Goal: Task Accomplishment & Management: Manage account settings

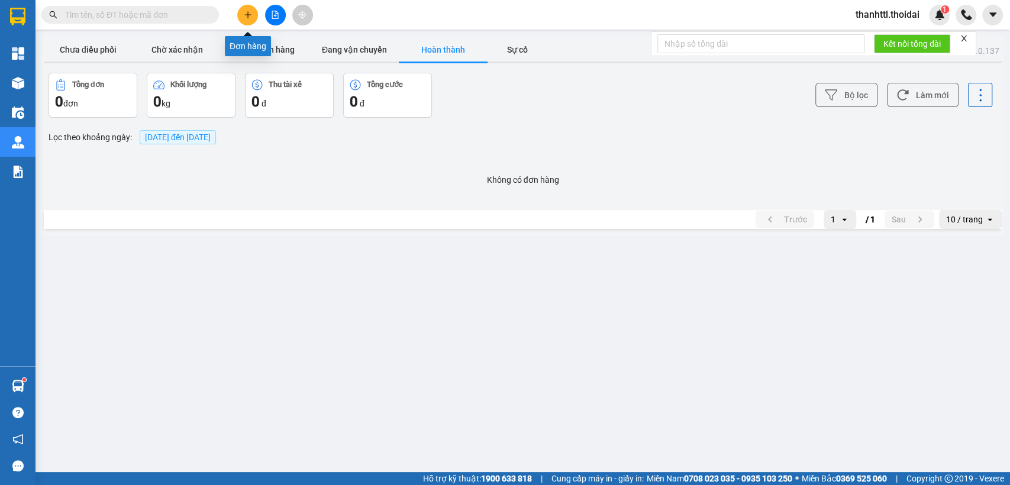
click at [242, 15] on button at bounding box center [247, 15] width 21 height 21
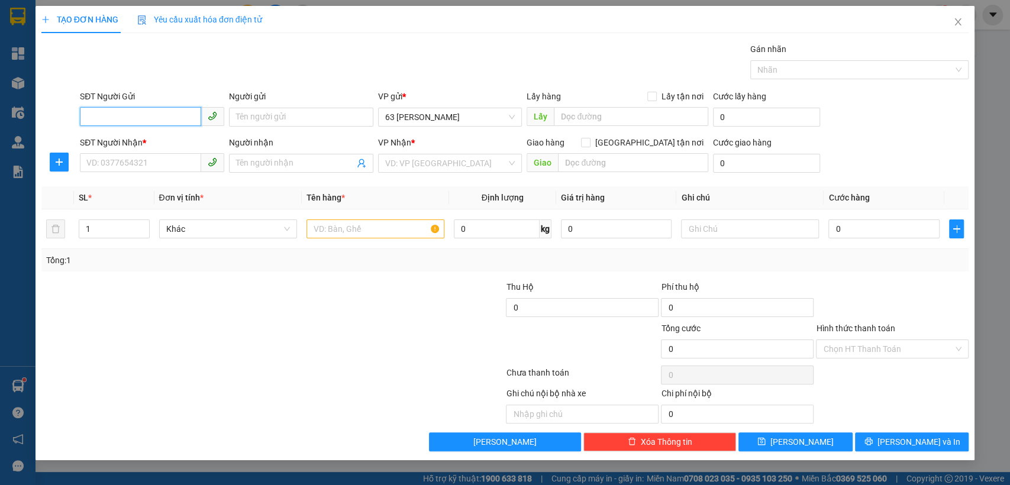
click at [136, 119] on input "SĐT Người Gửi" at bounding box center [140, 116] width 121 height 19
click at [960, 22] on icon "close" at bounding box center [957, 21] width 9 height 9
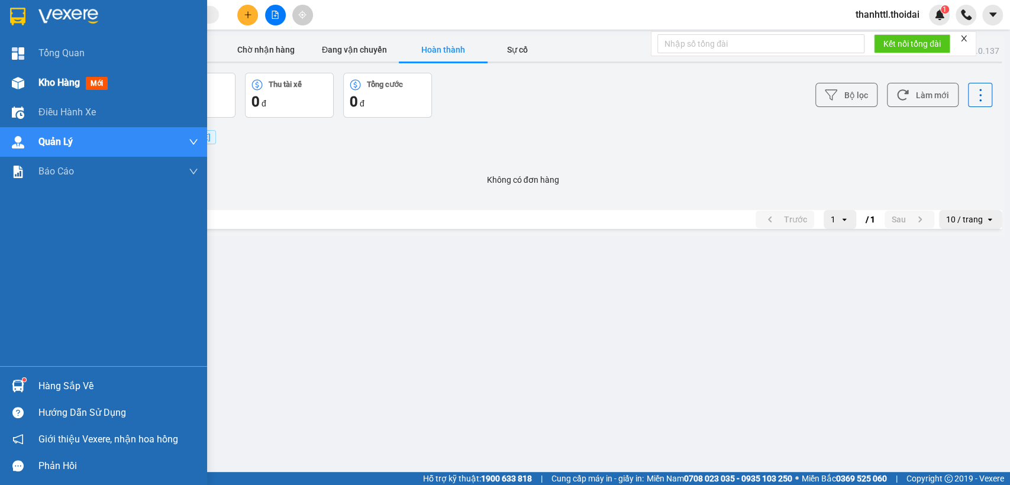
click at [52, 79] on span "Kho hàng" at bounding box center [58, 82] width 41 height 11
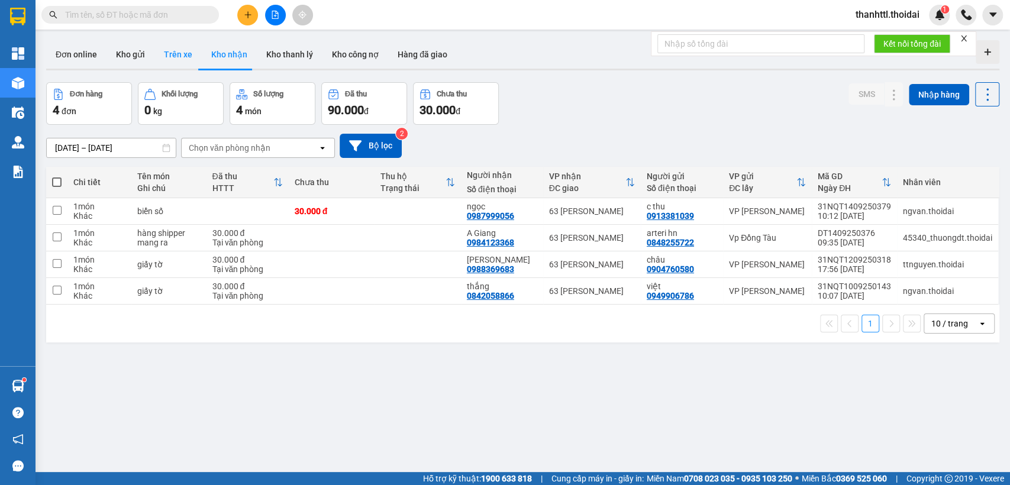
click at [183, 54] on button "Trên xe" at bounding box center [177, 54] width 47 height 28
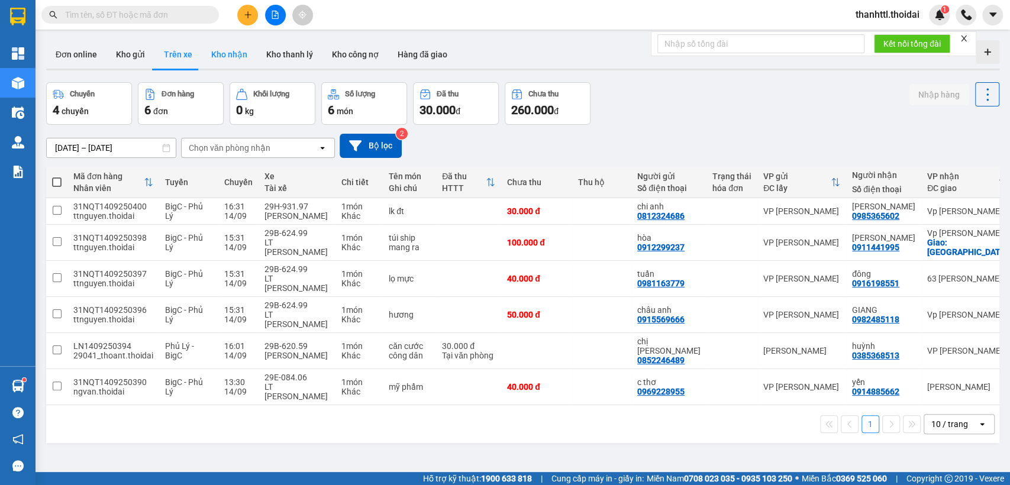
click at [225, 57] on button "Kho nhận" at bounding box center [229, 54] width 55 height 28
type input "01/09/2025 – 14/09/2025"
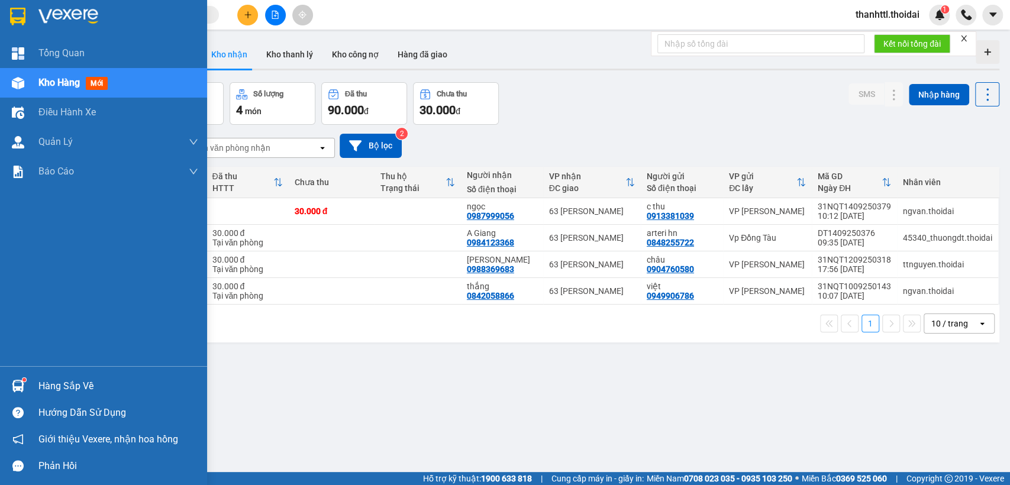
click at [16, 387] on img at bounding box center [18, 386] width 12 height 12
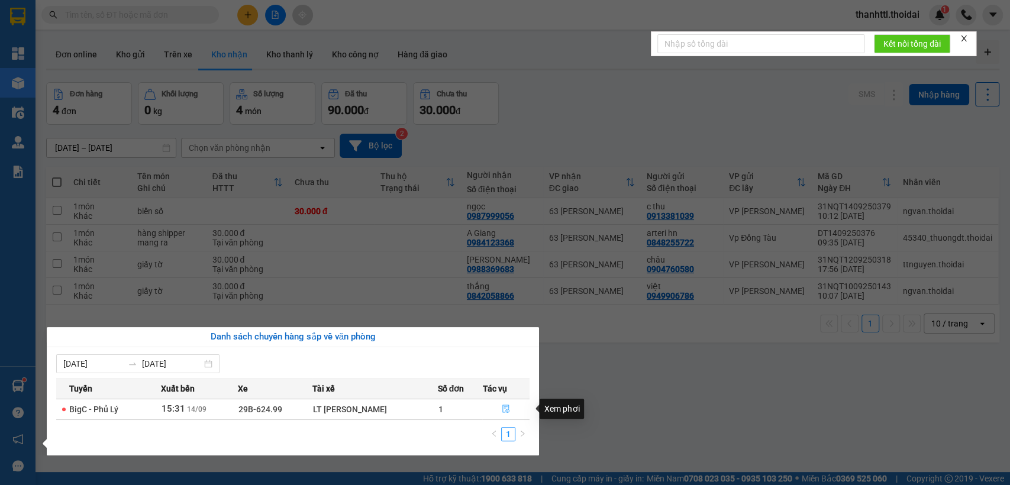
click at [507, 406] on icon "file-done" at bounding box center [506, 409] width 8 height 8
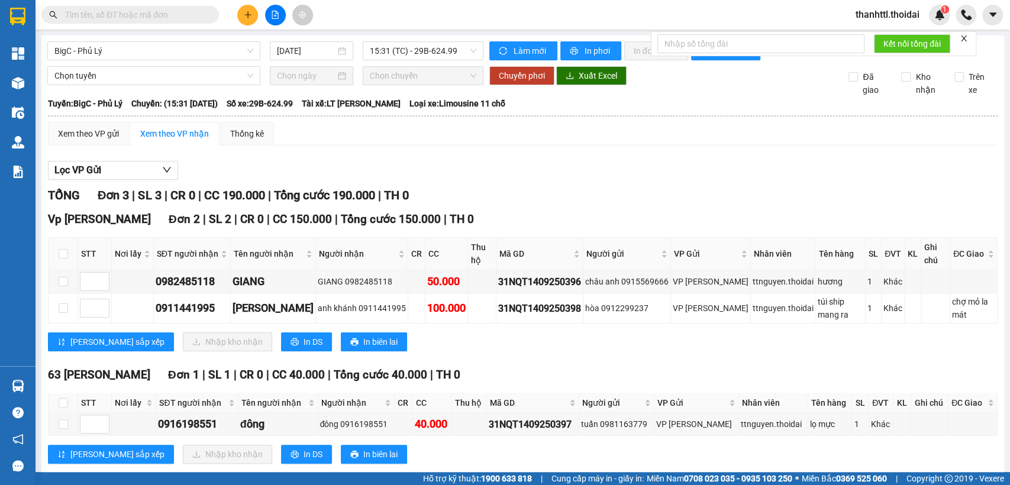
scroll to position [34, 0]
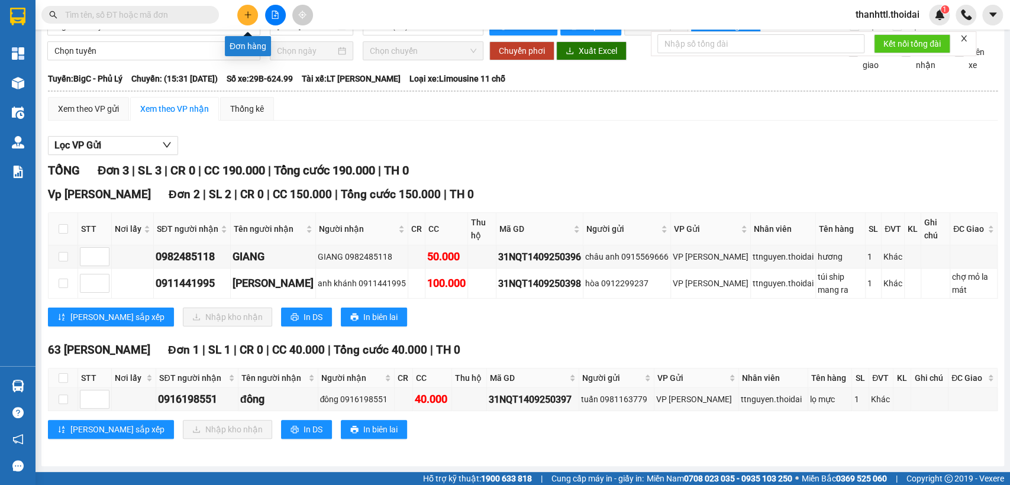
click at [247, 12] on icon "plus" at bounding box center [248, 15] width 8 height 8
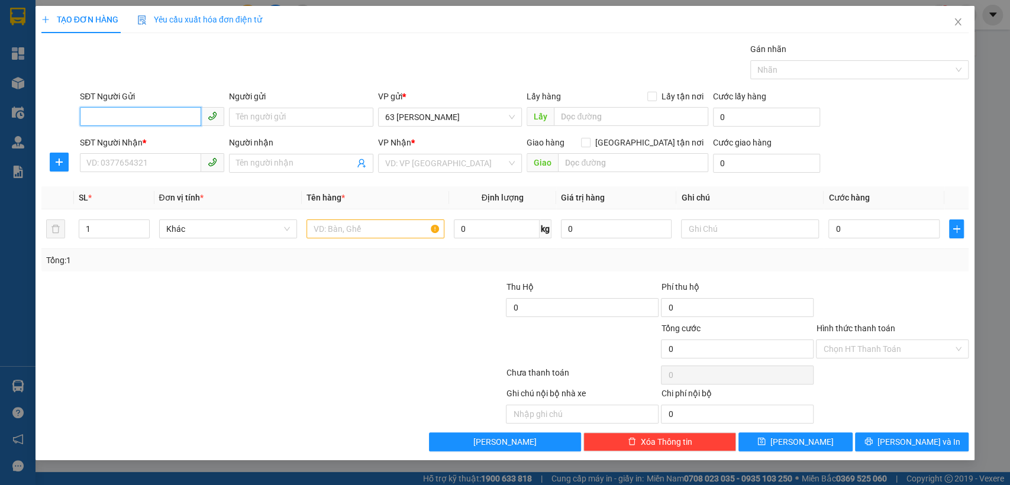
click at [152, 111] on input "SĐT Người Gửi" at bounding box center [140, 116] width 121 height 19
click at [159, 137] on div "0906332886 - bs Thủy" at bounding box center [152, 140] width 130 height 13
type input "0906332886"
type input "bs Thủy"
type input "0906332886"
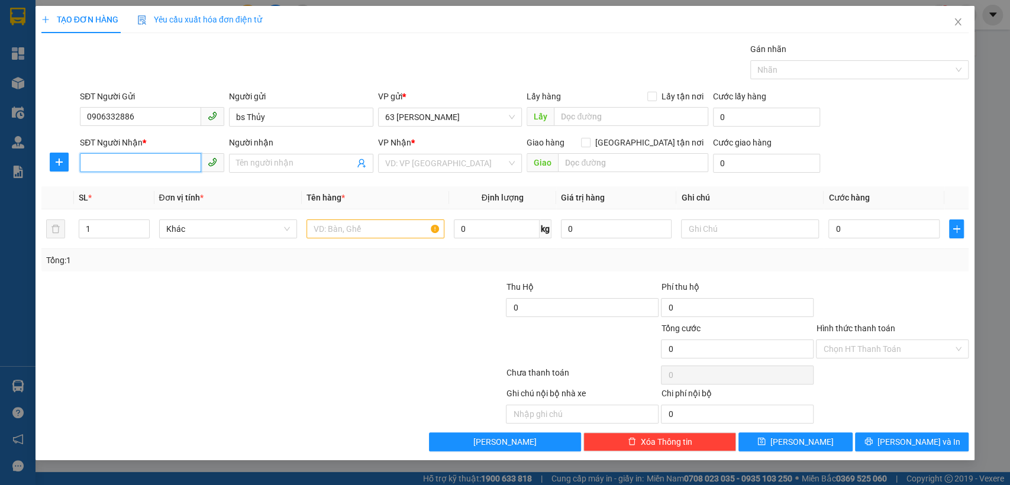
click at [147, 165] on input "SĐT Người Nhận *" at bounding box center [140, 162] width 121 height 19
click at [146, 190] on div "0969678791 - Việt Anh" at bounding box center [153, 186] width 133 height 13
type input "0969678791"
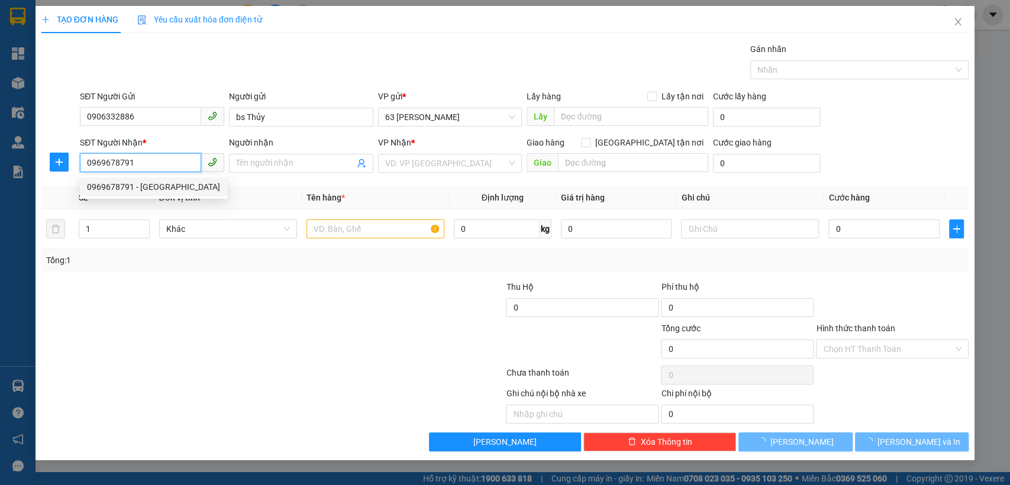
type input "Việt Anh"
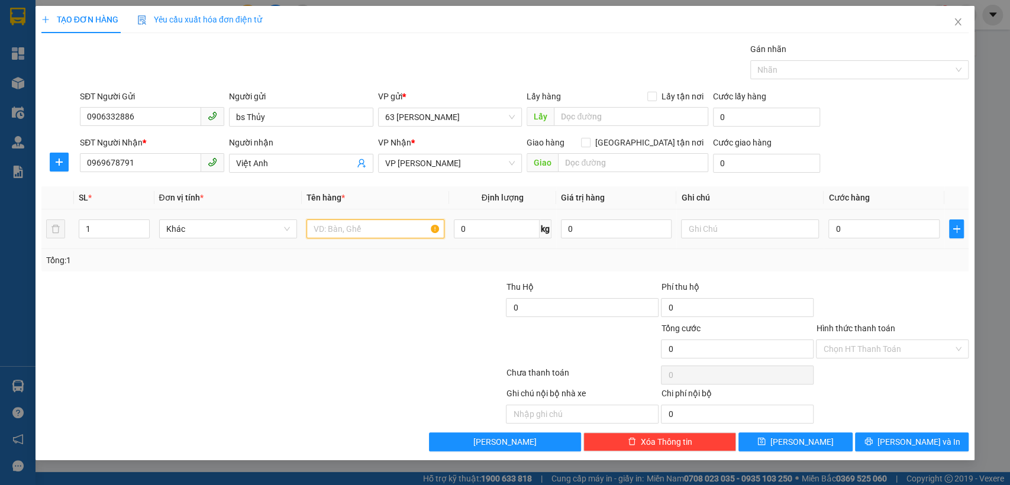
click at [347, 232] on input "text" at bounding box center [375, 228] width 138 height 19
click at [348, 230] on input "mẫu xn , đã báo người gửi" at bounding box center [375, 228] width 138 height 19
type input "mẫu xn ,đã báo người gửi"
click at [862, 230] on input "0" at bounding box center [883, 228] width 111 height 19
type input "3"
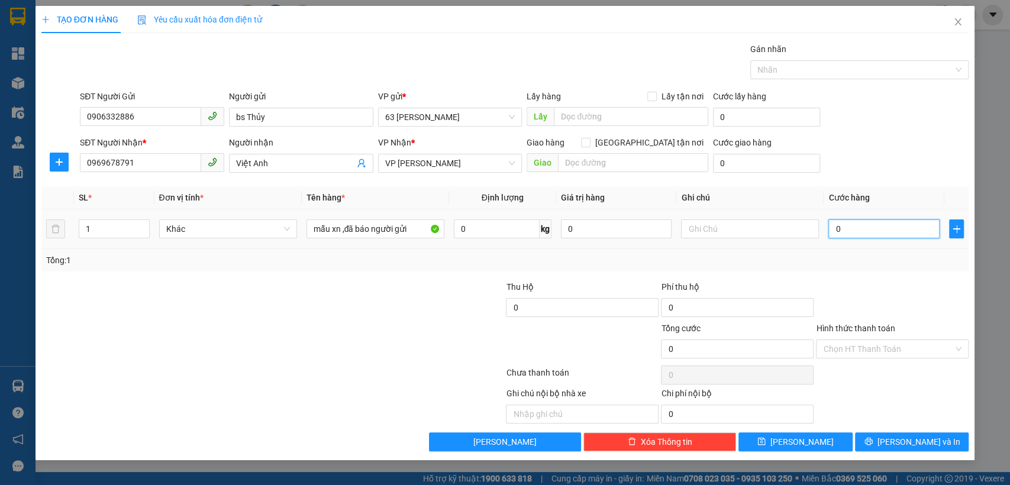
type input "3"
type input "30"
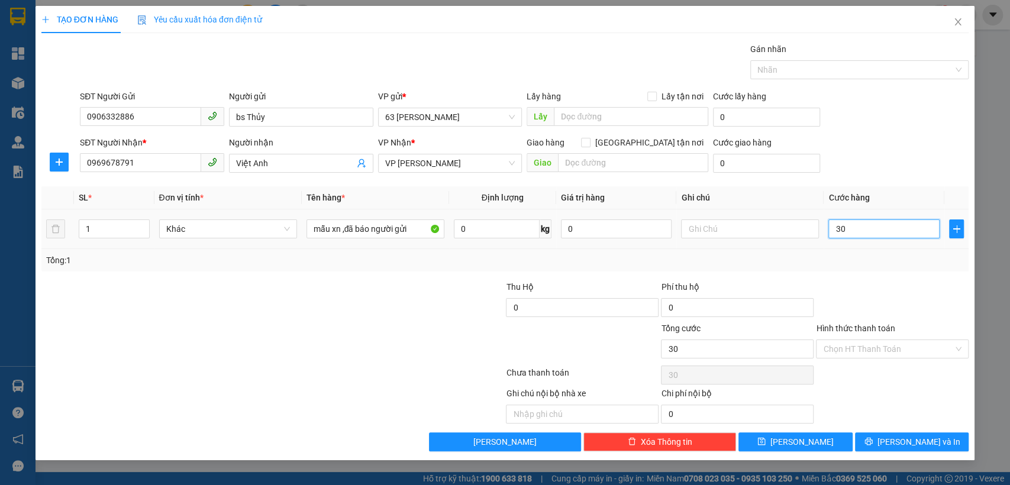
type input "300"
type input "3.000"
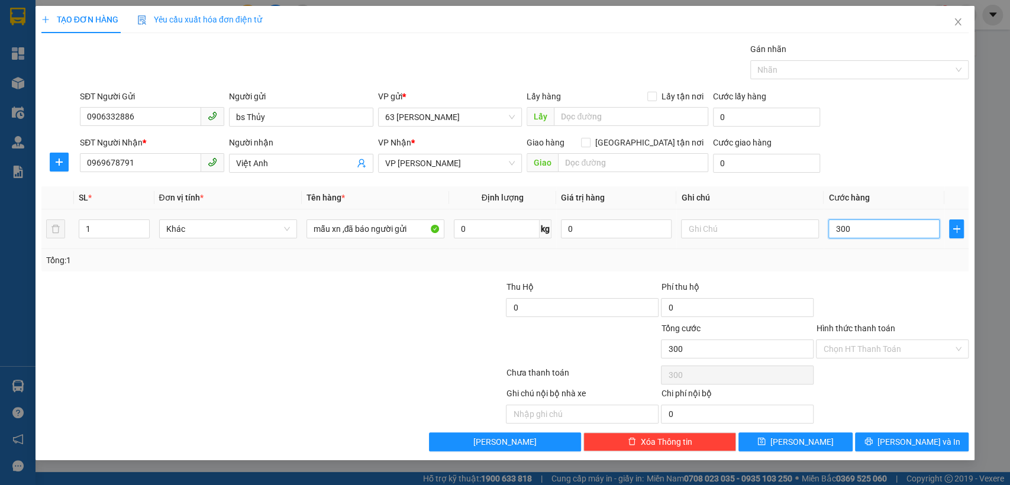
type input "3.000"
type input "30.000"
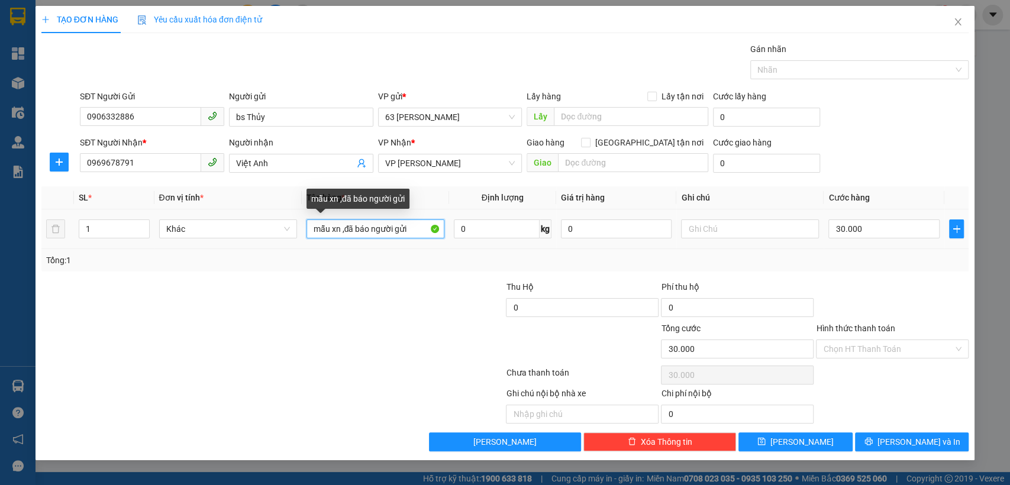
click at [413, 233] on input "mẫu xn ,đã báo người gửi" at bounding box center [375, 228] width 138 height 19
click at [392, 230] on input "mẫu xn ,đã báo người gửi 15/9 chuyển" at bounding box center [375, 228] width 138 height 19
click at [350, 233] on input "mẫu xn ,đã báo người gửi 15/9 chuyển" at bounding box center [375, 228] width 138 height 19
click at [390, 229] on input "mẫu xn ,đã báo người gửi 15/9 chuyển" at bounding box center [375, 228] width 138 height 19
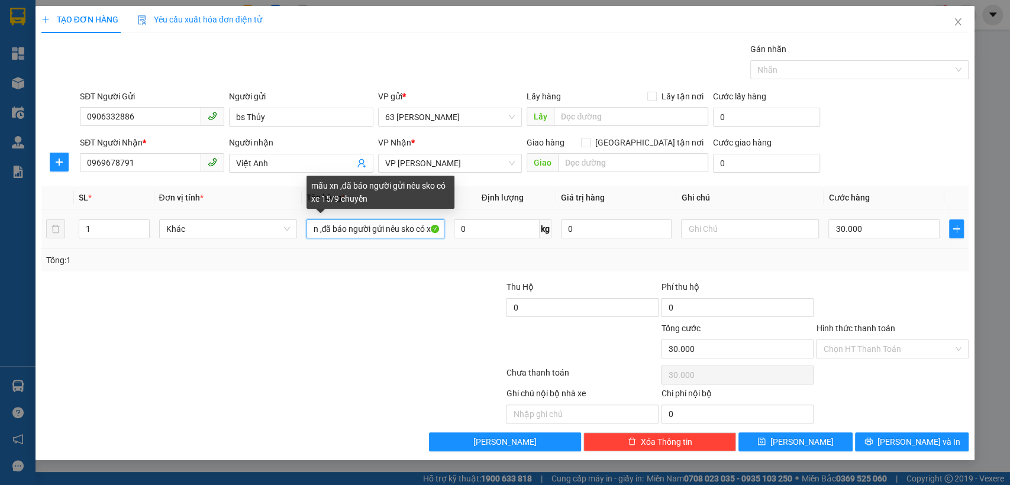
scroll to position [0, 24]
click at [405, 232] on input "mẫu xn ,đã báo người gửi nêu sko có xe 15/9 chuyển" at bounding box center [375, 228] width 138 height 19
click at [355, 231] on input "mẫu xn ,đã báo người gửi nêúko có xe 15/9 chuyển" at bounding box center [375, 228] width 138 height 19
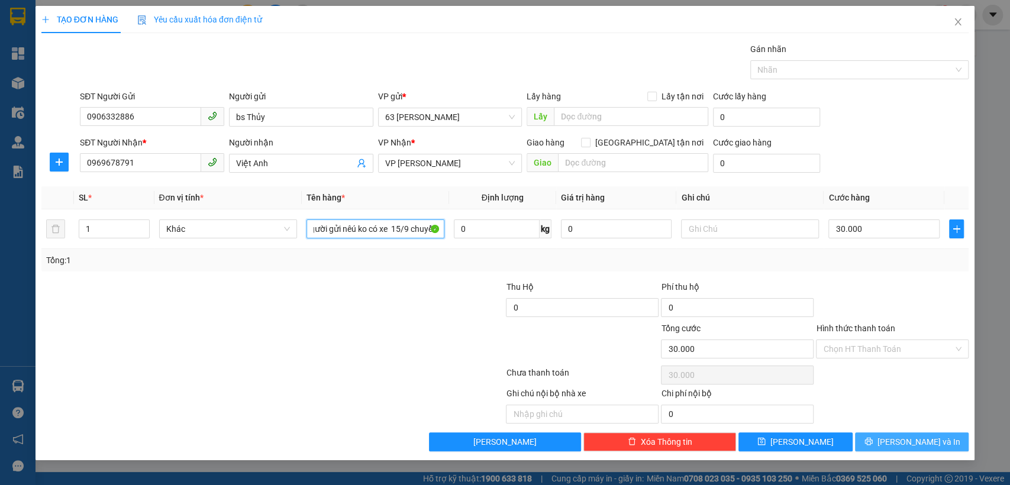
type input "mẫu xn ,đã báo người gửi nêú ko có xe 15/9 chuyển"
click at [899, 445] on button "Lưu và In" at bounding box center [912, 441] width 114 height 19
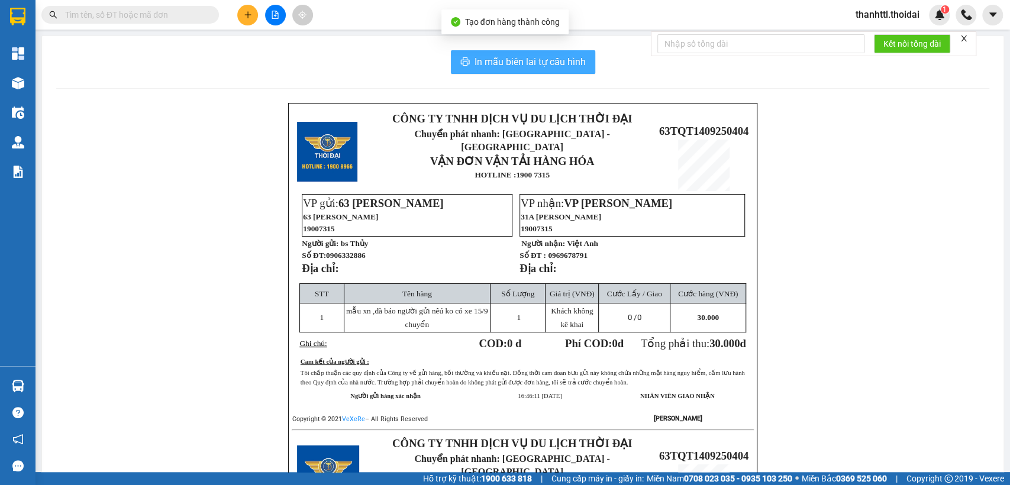
click at [513, 63] on span "In mẫu biên lai tự cấu hình" at bounding box center [529, 61] width 111 height 15
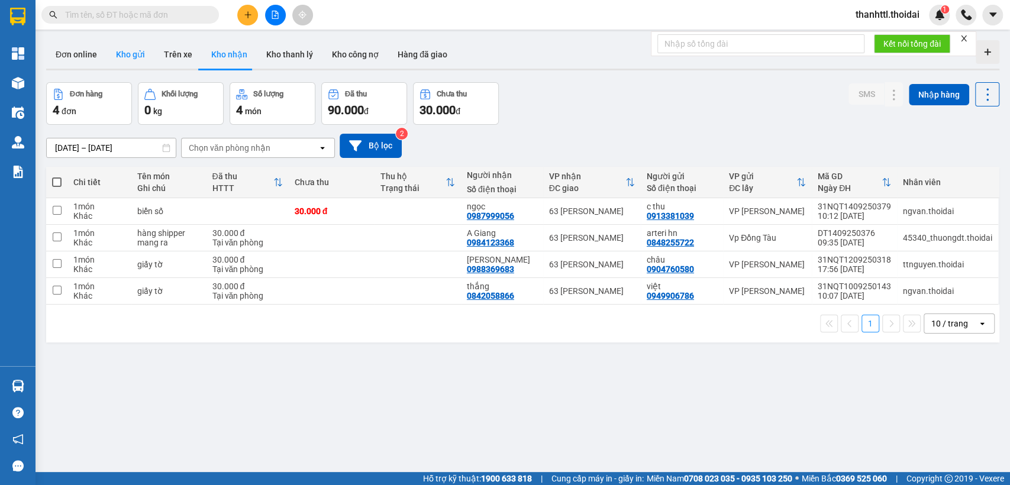
click at [127, 54] on button "Kho gửi" at bounding box center [130, 54] width 48 height 28
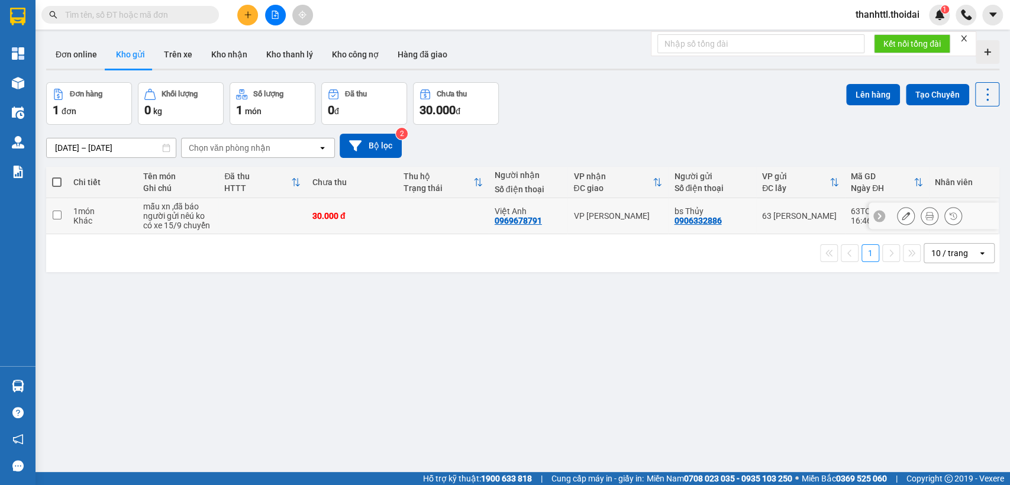
click at [218, 220] on td at bounding box center [262, 216] width 88 height 36
checkbox input "true"
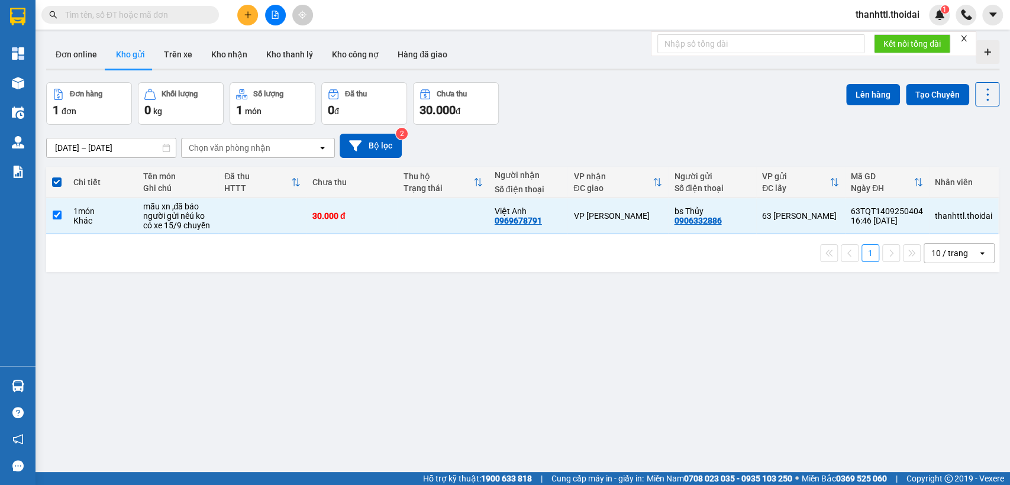
click at [62, 185] on th at bounding box center [56, 182] width 21 height 31
click at [176, 53] on button "Trên xe" at bounding box center [177, 54] width 47 height 28
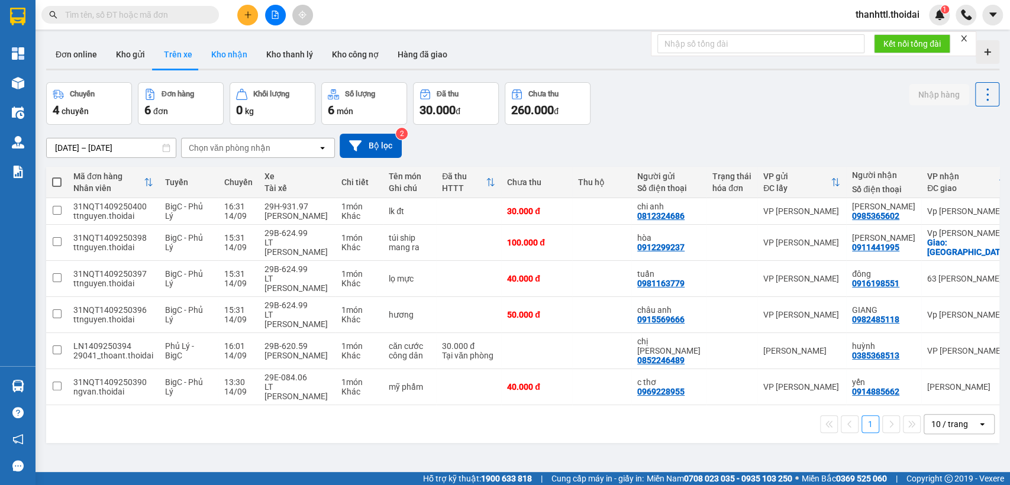
click at [225, 58] on button "Kho nhận" at bounding box center [229, 54] width 55 height 28
type input "01/09/2025 – 14/09/2025"
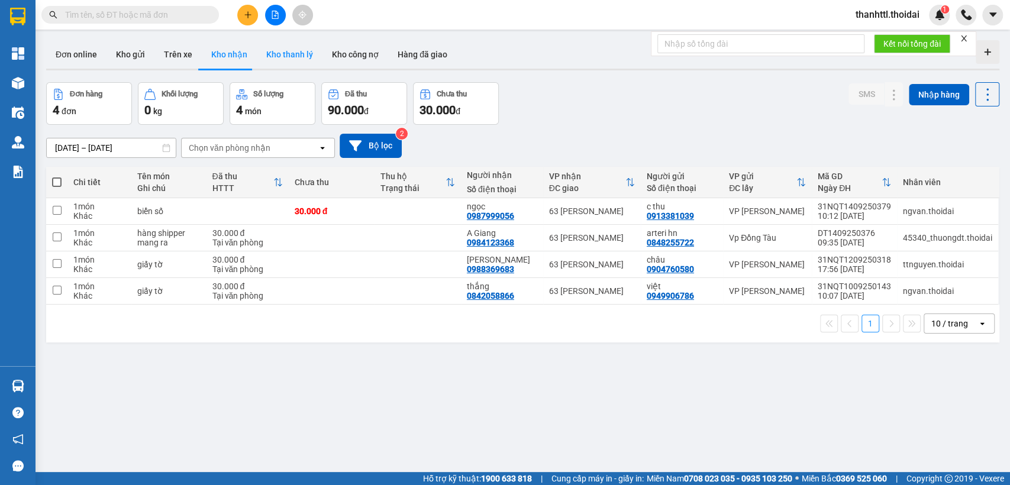
click at [280, 58] on button "Kho thanh lý" at bounding box center [290, 54] width 66 height 28
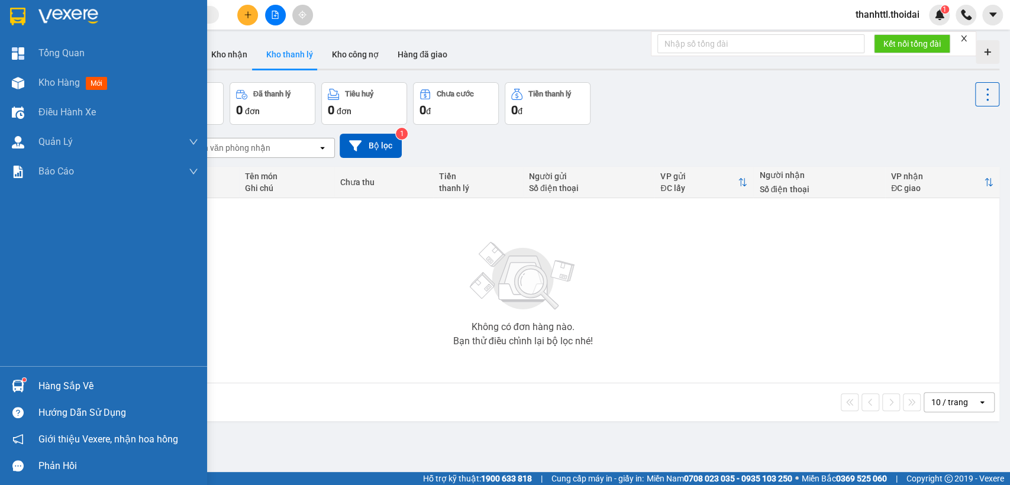
drag, startPoint x: 47, startPoint y: 388, endPoint x: 349, endPoint y: 360, distance: 303.0
click at [60, 384] on div "Hàng sắp về" at bounding box center [118, 386] width 160 height 18
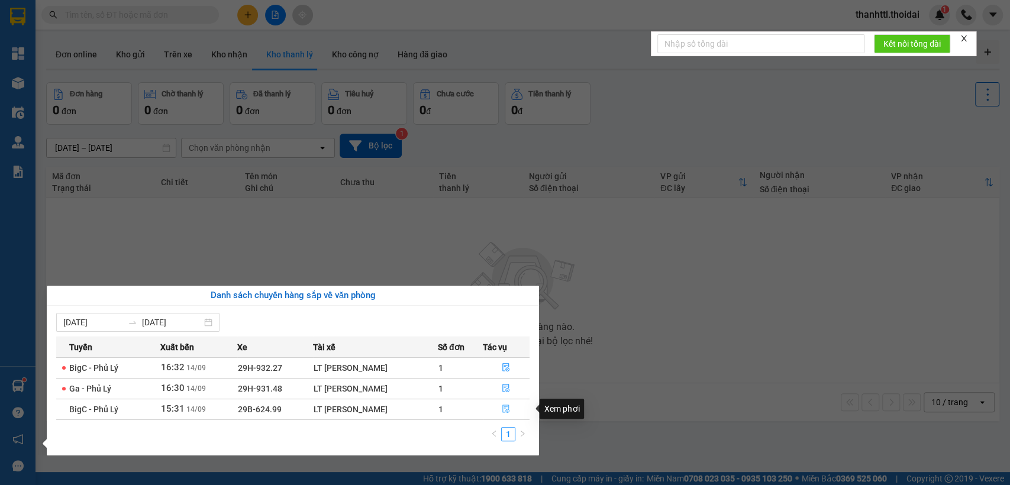
click at [509, 410] on icon "file-done" at bounding box center [506, 409] width 7 height 8
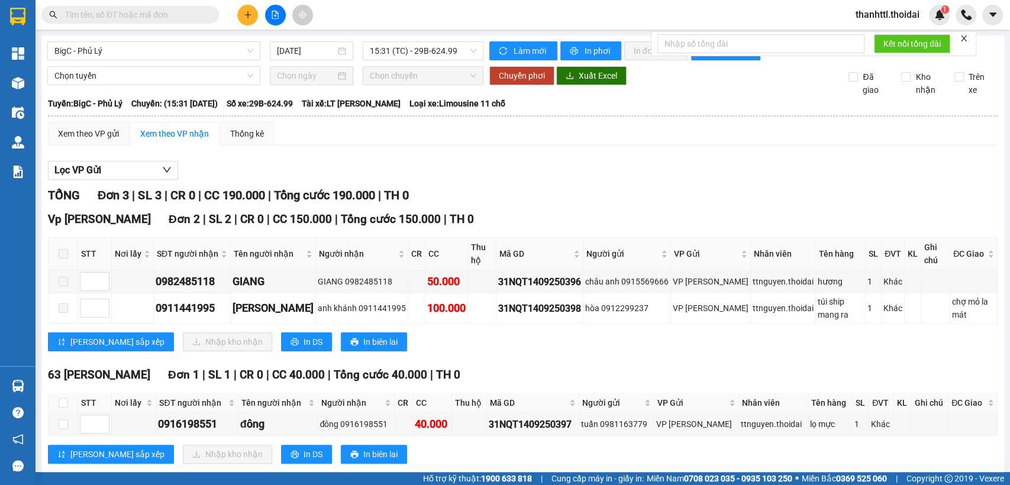
scroll to position [34, 0]
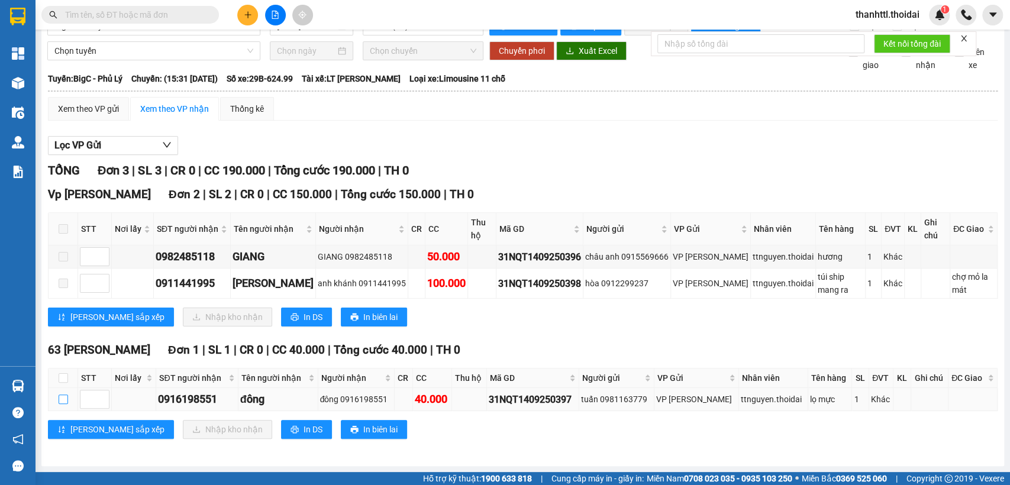
click at [63, 398] on input "checkbox" at bounding box center [63, 398] width 9 height 9
checkbox input "true"
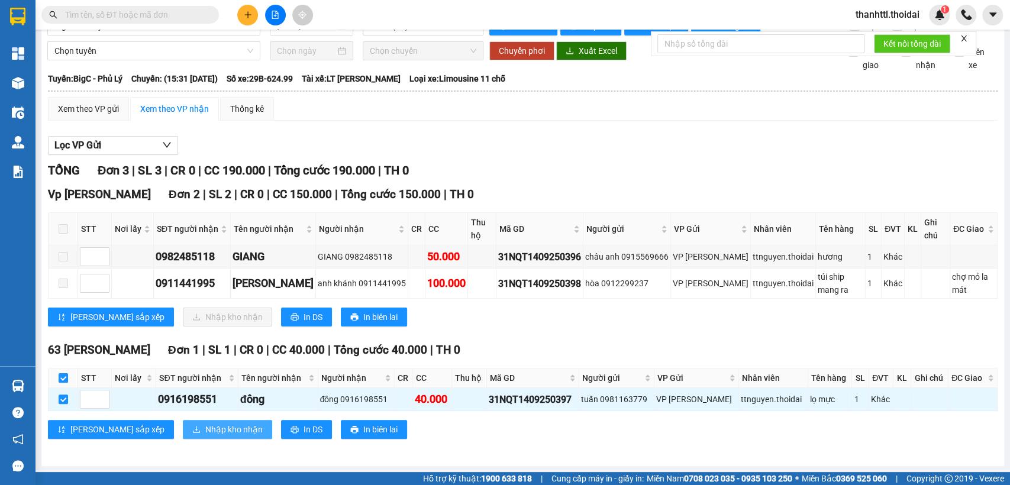
click at [183, 436] on button "Nhập kho nhận" at bounding box center [227, 429] width 89 height 19
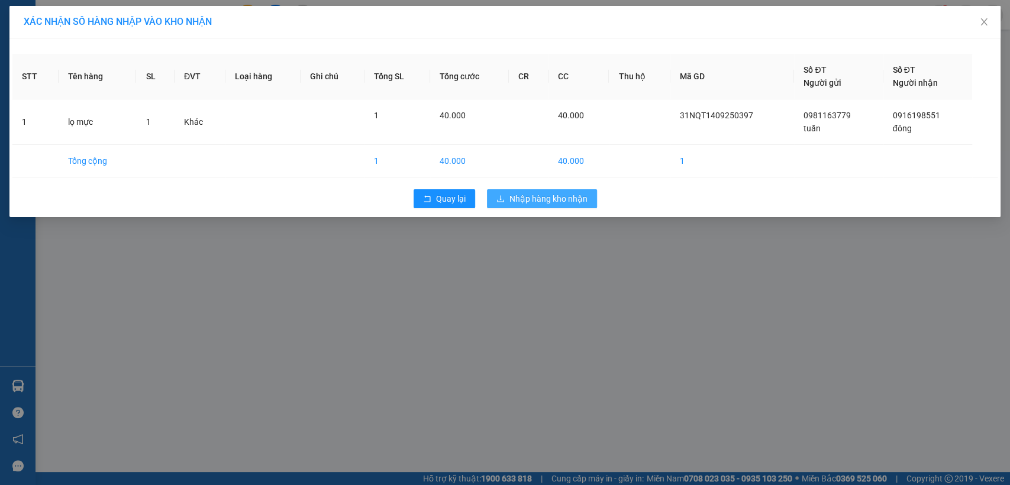
click at [571, 196] on span "Nhập hàng kho nhận" at bounding box center [548, 198] width 78 height 13
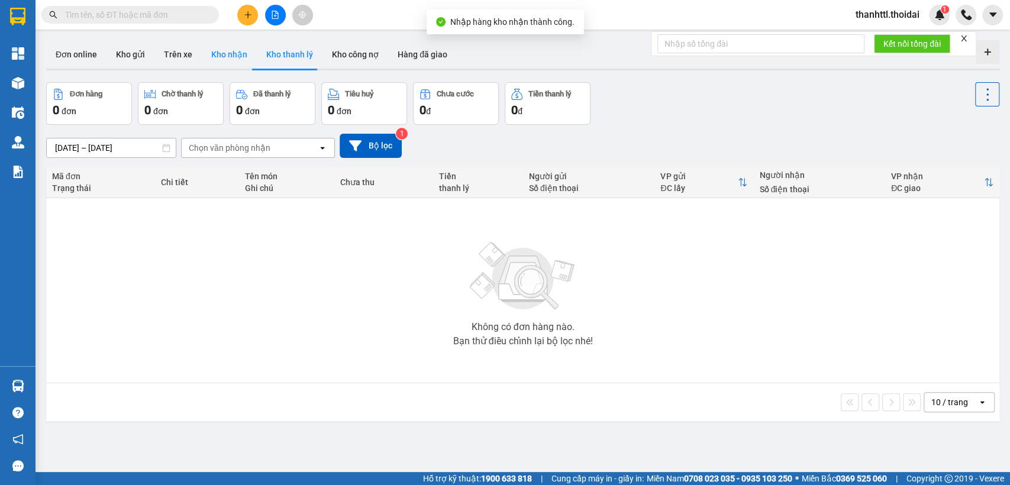
click at [229, 53] on button "Kho nhận" at bounding box center [229, 54] width 55 height 28
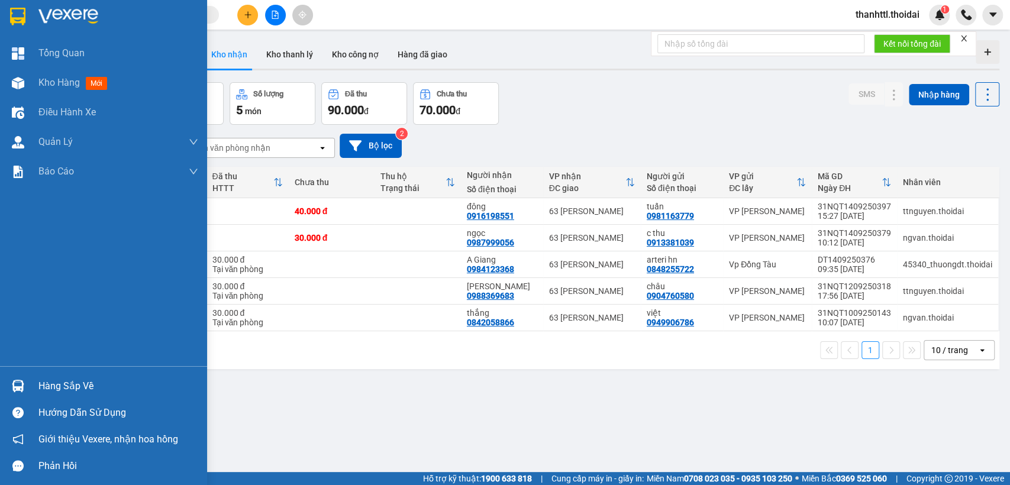
click at [64, 386] on div "Hàng sắp về" at bounding box center [118, 386] width 160 height 18
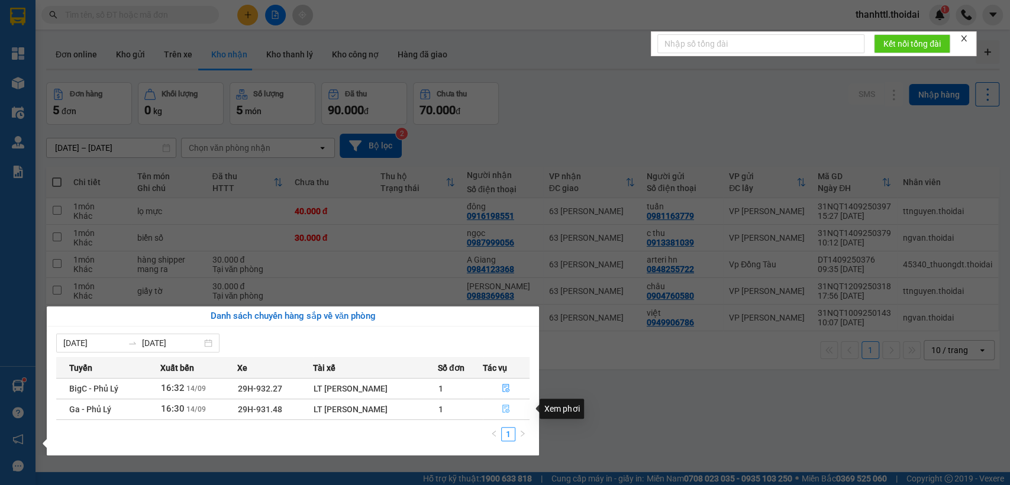
click at [506, 408] on icon "file-done" at bounding box center [506, 409] width 8 height 8
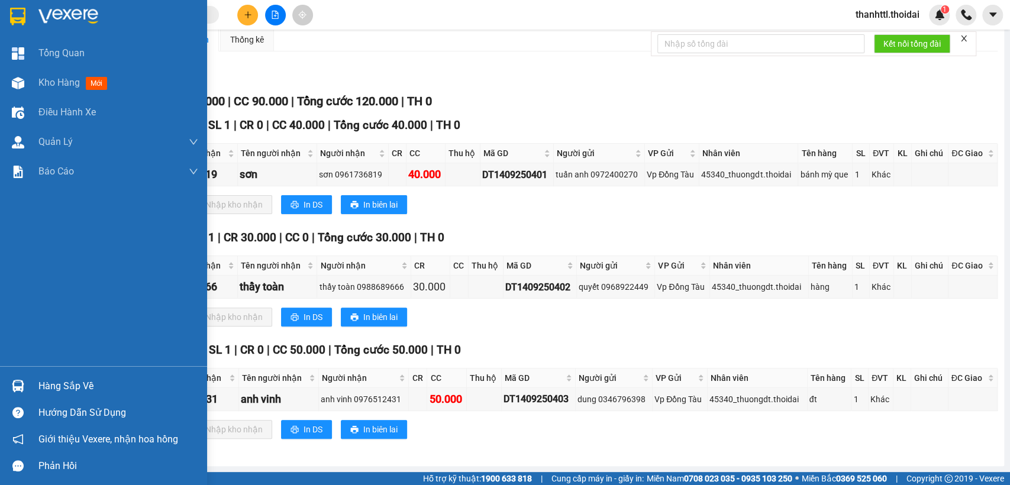
click at [57, 386] on div "Hàng sắp về" at bounding box center [118, 386] width 160 height 18
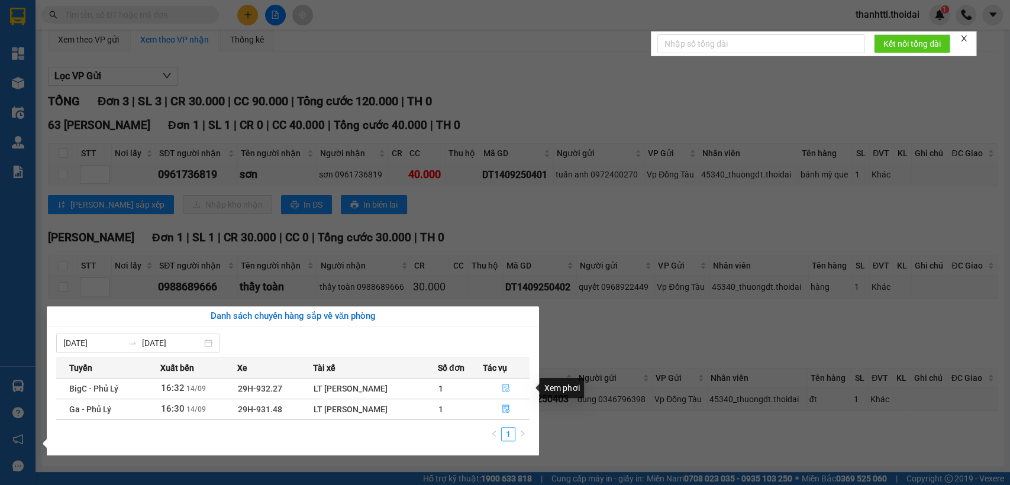
click at [502, 388] on icon "file-done" at bounding box center [506, 388] width 8 height 8
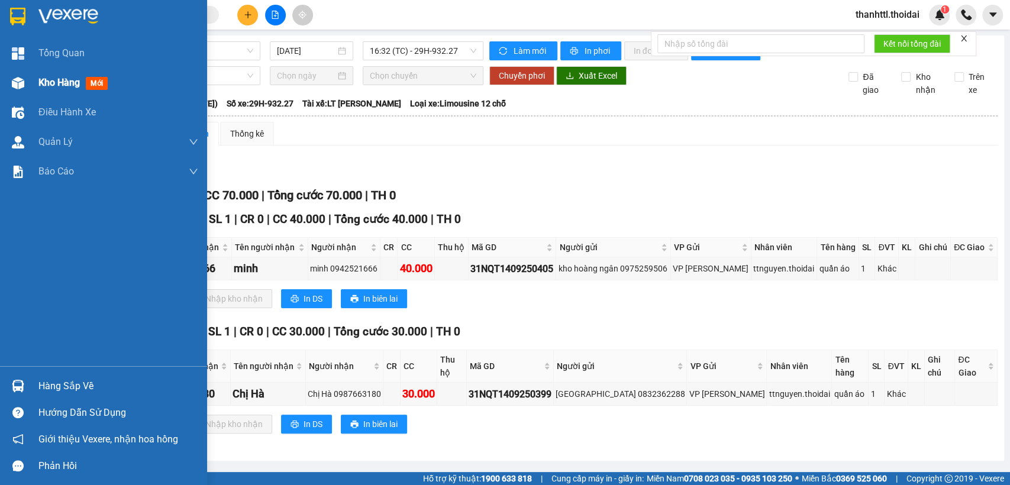
click at [47, 86] on span "Kho hàng" at bounding box center [58, 82] width 41 height 11
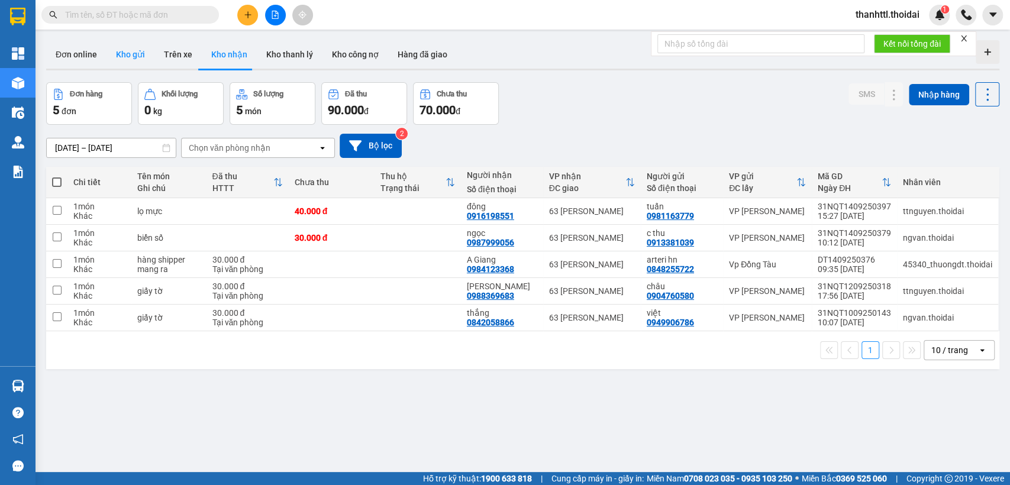
click at [132, 53] on button "Kho gửi" at bounding box center [130, 54] width 48 height 28
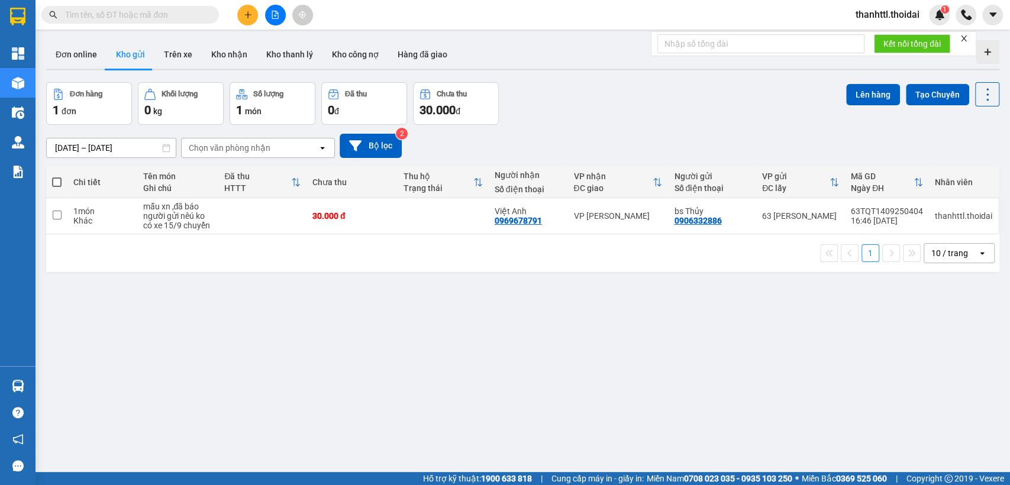
click at [180, 11] on input "text" at bounding box center [135, 14] width 140 height 13
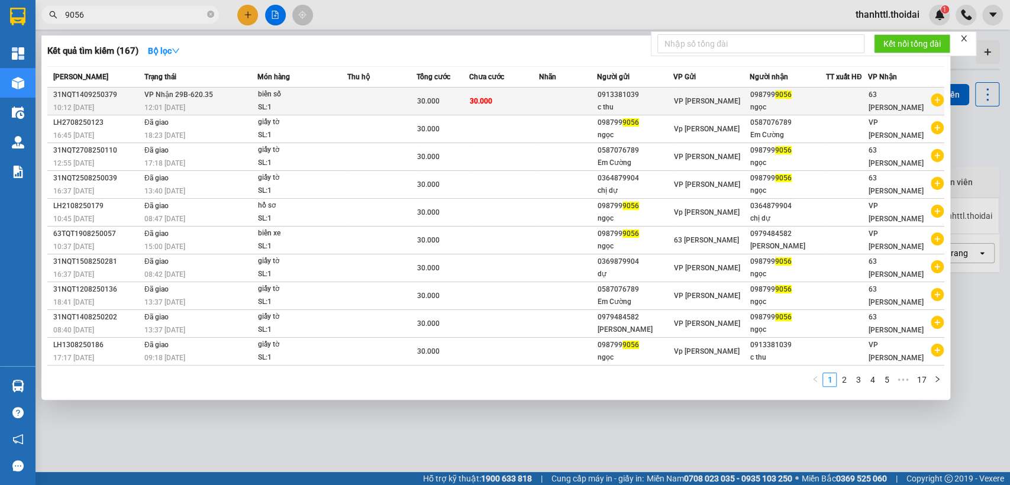
type input "9056"
click at [264, 97] on div "biển số" at bounding box center [302, 94] width 89 height 13
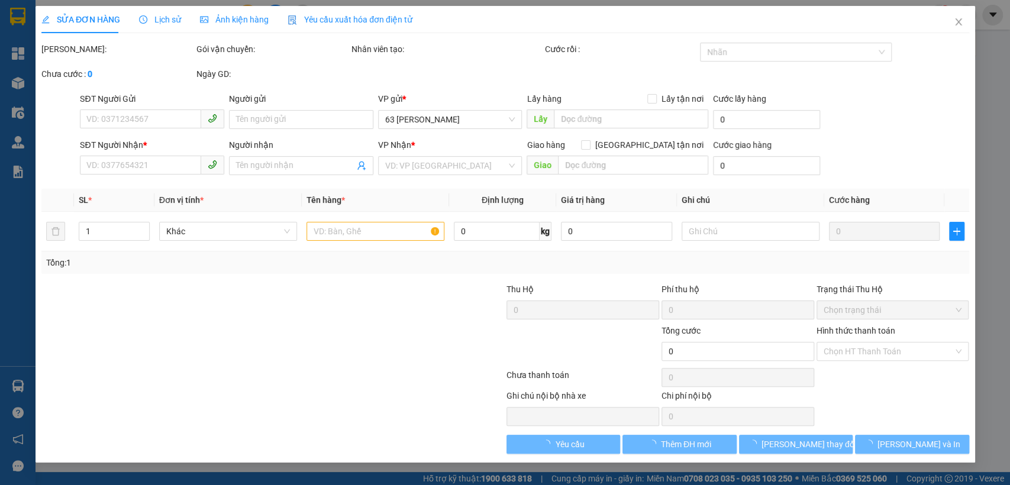
type input "0913381039"
type input "c thu"
type input "0987999056"
type input "ngọc"
type input "30.000"
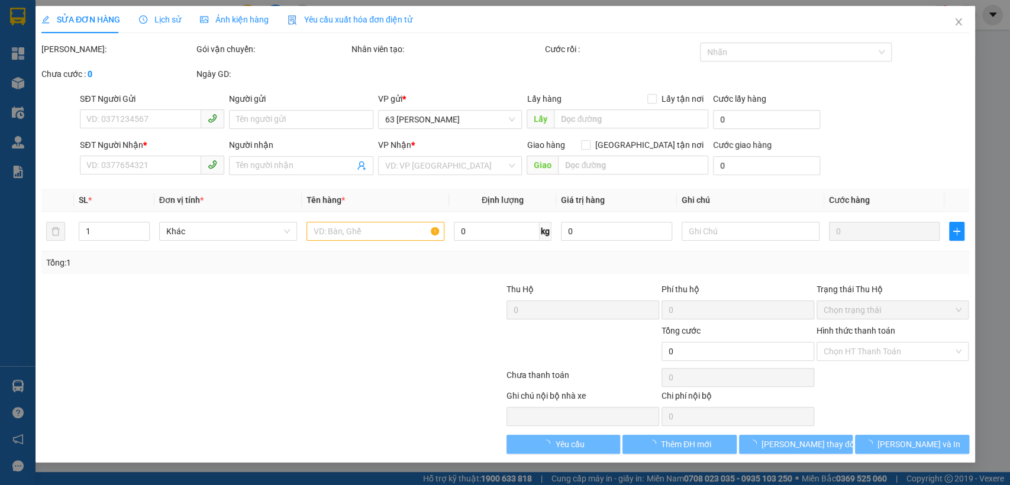
type input "30.000"
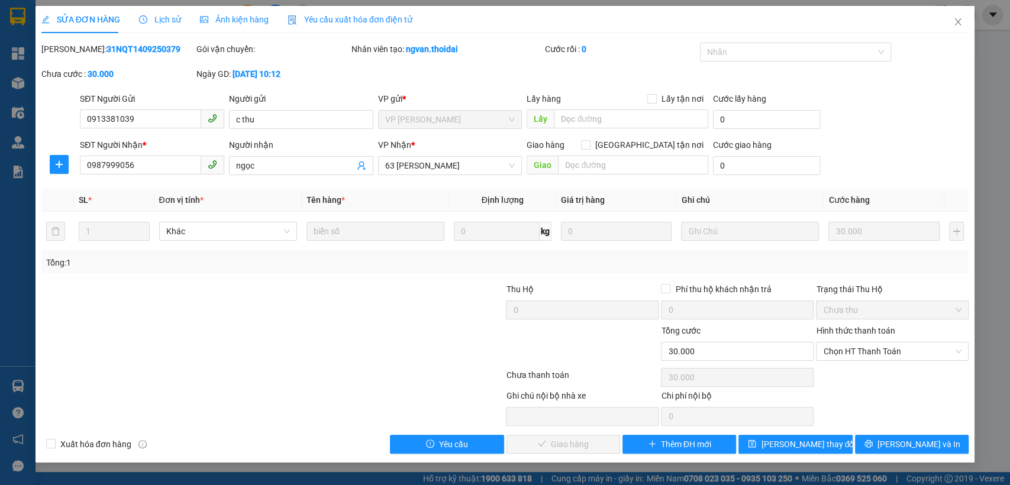
click at [167, 22] on span "Lịch sử" at bounding box center [160, 19] width 42 height 9
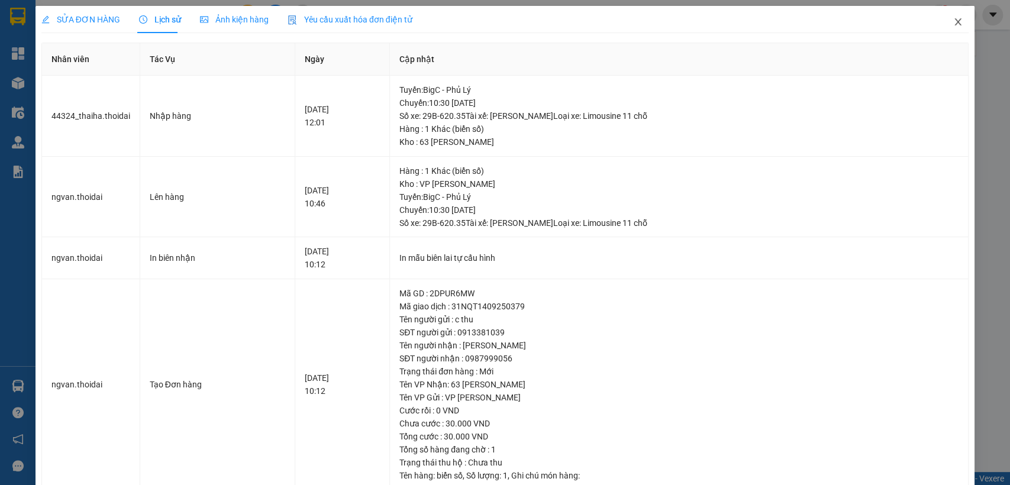
click at [953, 20] on icon "close" at bounding box center [957, 21] width 9 height 9
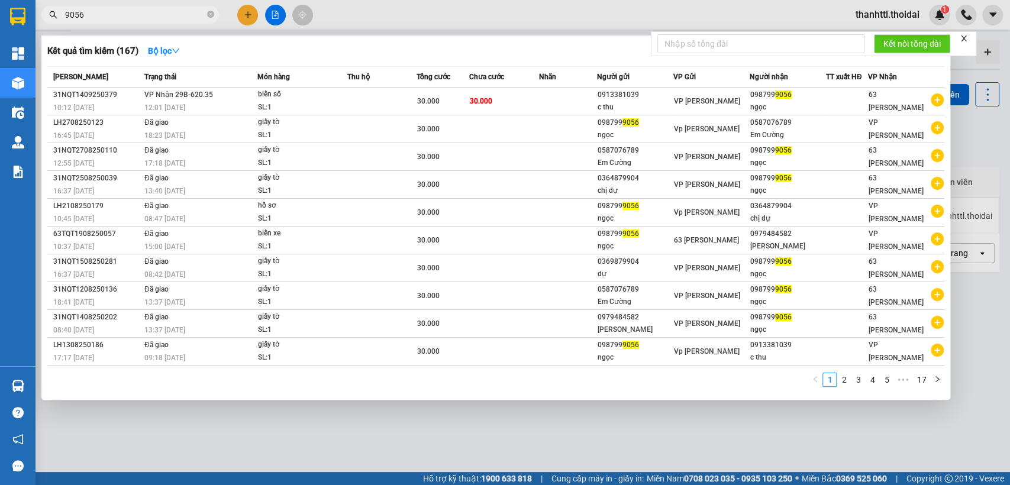
click at [124, 12] on input "9056" at bounding box center [135, 14] width 140 height 13
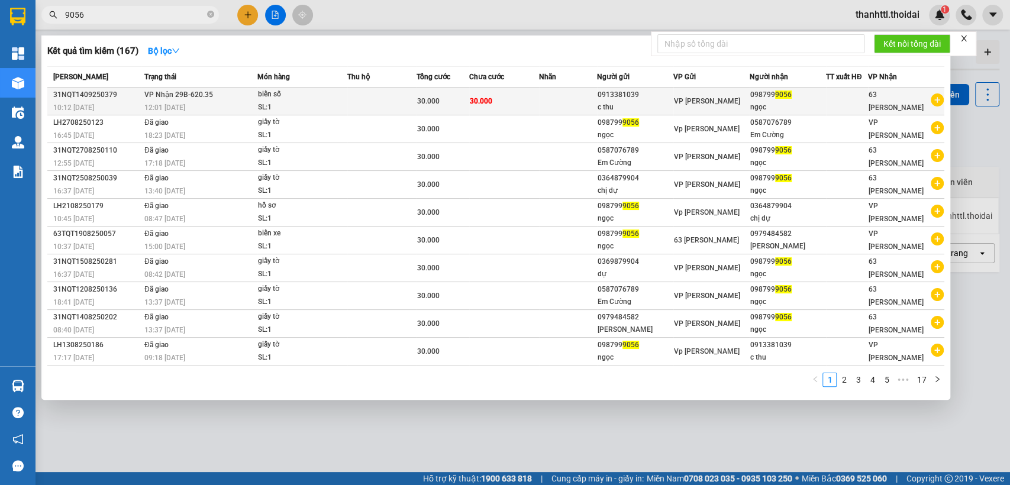
click at [764, 100] on div "098799 9056" at bounding box center [787, 95] width 75 height 12
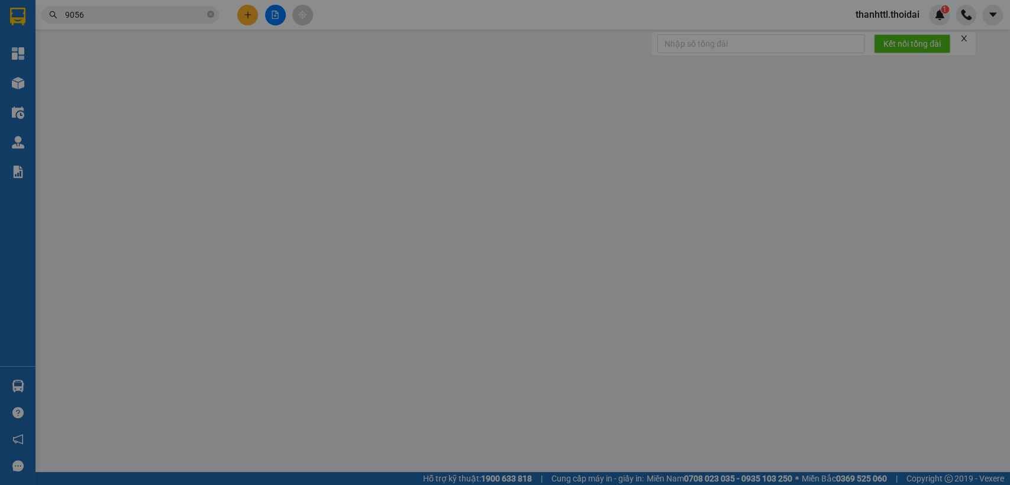
type input "0913381039"
type input "c thu"
type input "0987999056"
type input "ngọc"
type input "30.000"
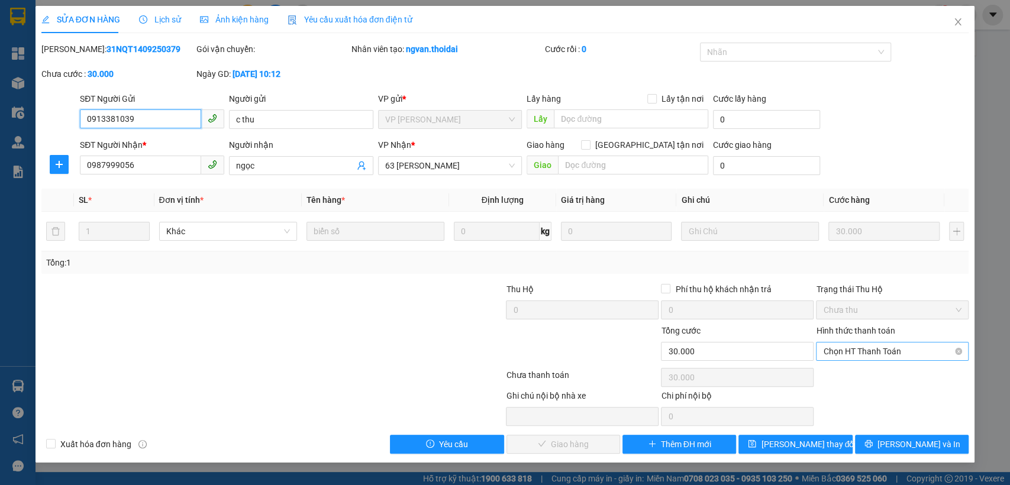
click at [860, 350] on span "Chọn HT Thanh Toán" at bounding box center [892, 351] width 138 height 18
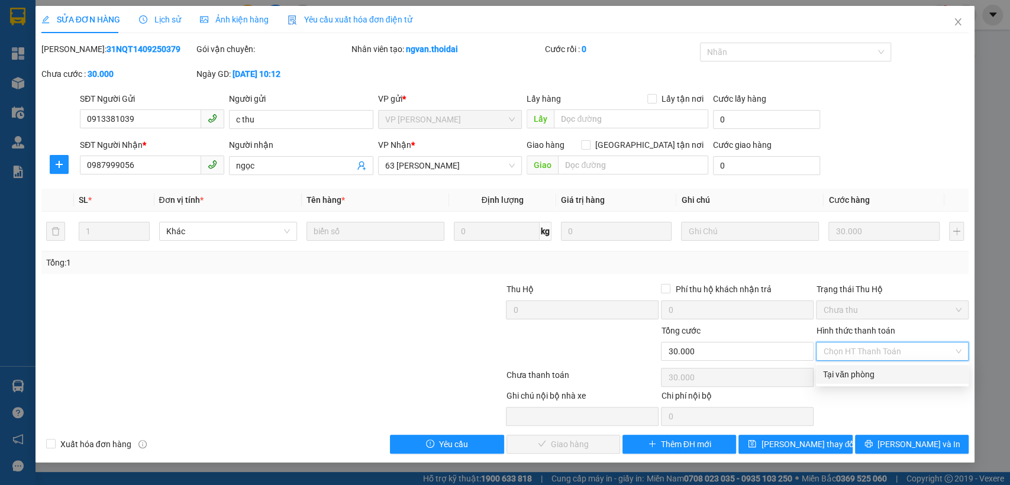
drag, startPoint x: 837, startPoint y: 371, endPoint x: 537, endPoint y: 479, distance: 319.3
click at [836, 373] on div "Tại văn phòng" at bounding box center [892, 374] width 138 height 13
type input "0"
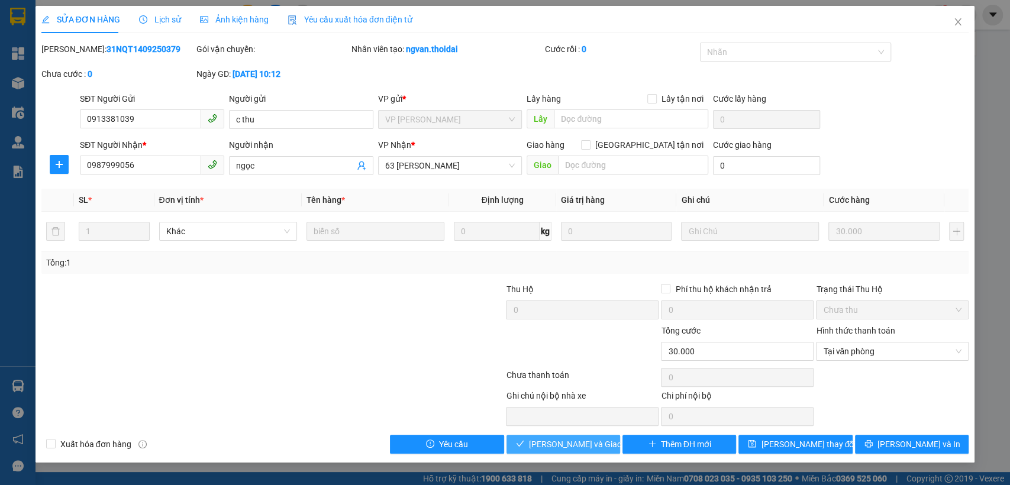
click at [555, 442] on span "Lưu và Giao hàng" at bounding box center [586, 444] width 114 height 13
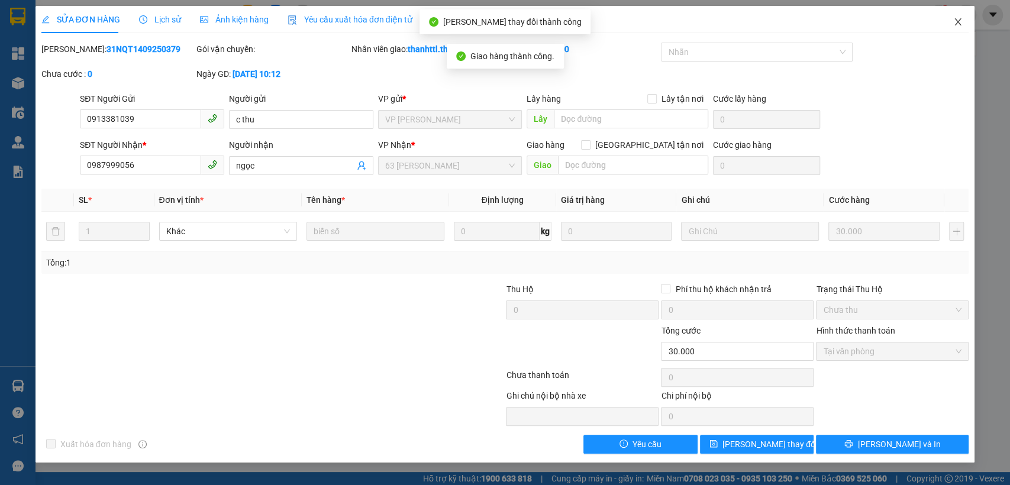
click at [955, 20] on icon "close" at bounding box center [958, 21] width 7 height 7
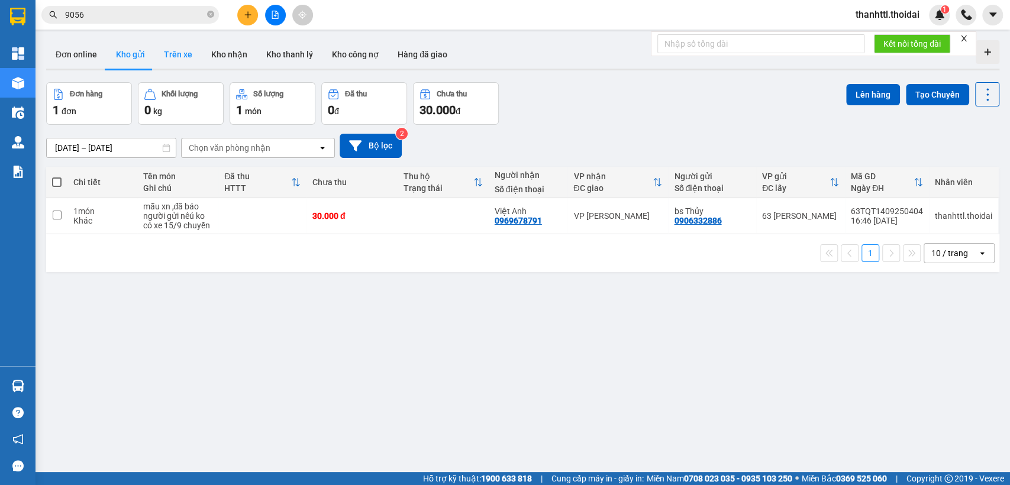
click at [172, 59] on button "Trên xe" at bounding box center [177, 54] width 47 height 28
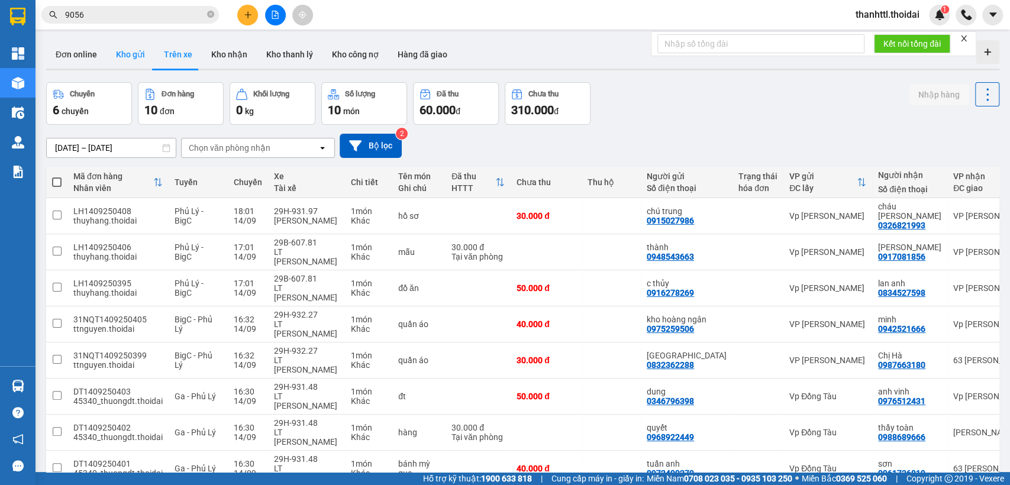
click at [132, 57] on button "Kho gửi" at bounding box center [130, 54] width 48 height 28
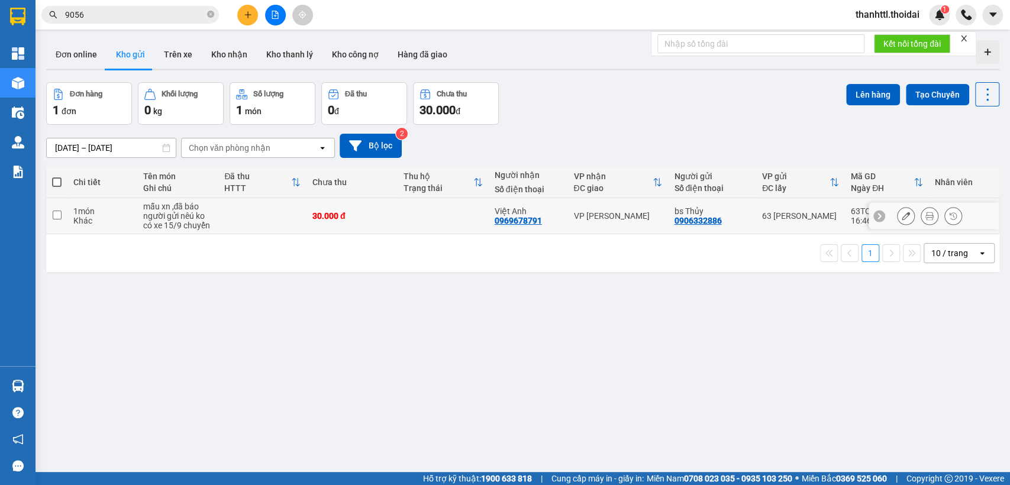
click at [56, 219] on input "checkbox" at bounding box center [57, 215] width 9 height 9
checkbox input "true"
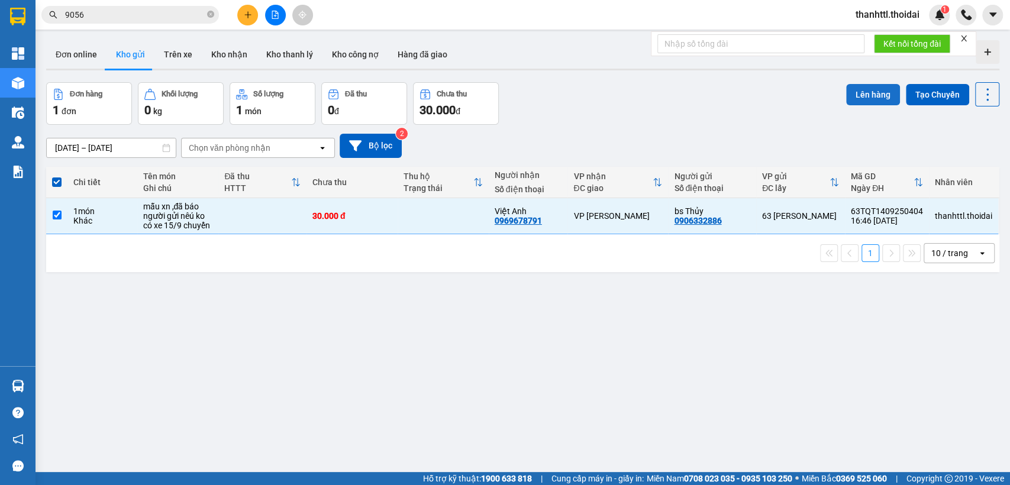
click at [858, 96] on button "Lên hàng" at bounding box center [873, 94] width 54 height 21
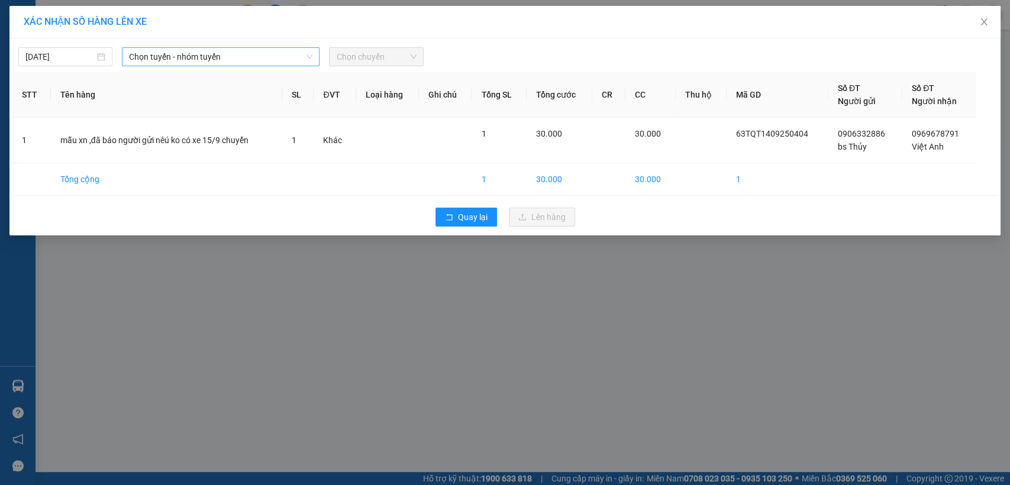
click at [310, 58] on icon "down" at bounding box center [309, 56] width 7 height 7
click at [296, 54] on span "Chọn tuyến - nhóm tuyến" at bounding box center [220, 57] width 183 height 18
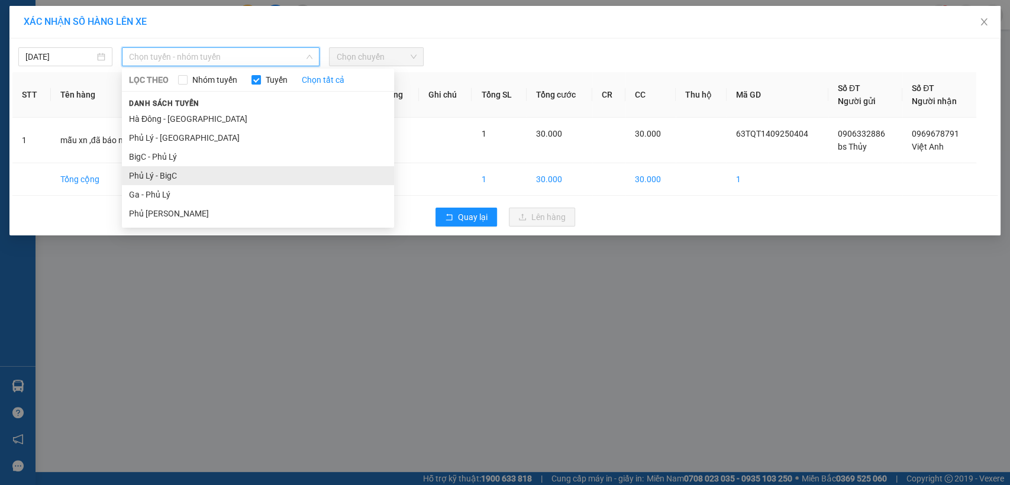
click at [164, 179] on li "Phủ Lý - BigC" at bounding box center [258, 175] width 272 height 19
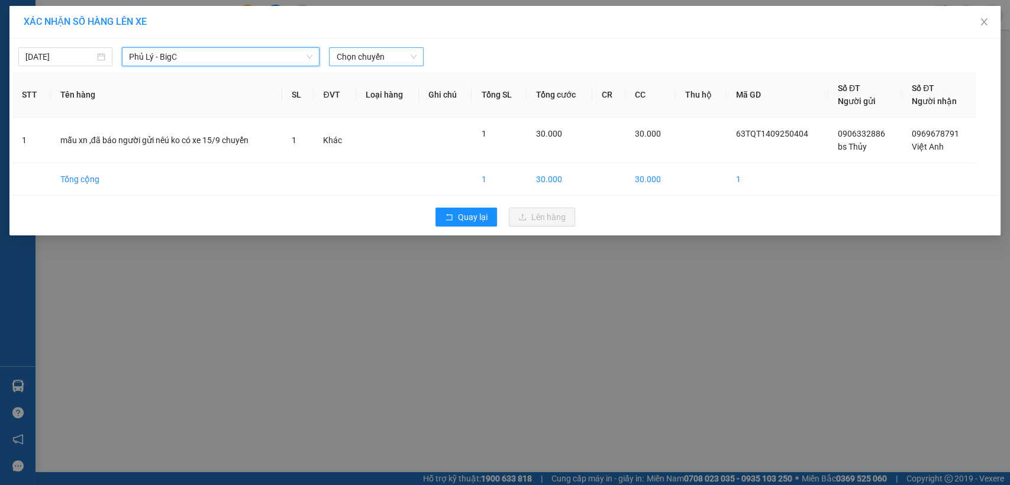
click at [388, 59] on span "Chọn chuyến" at bounding box center [376, 57] width 80 height 18
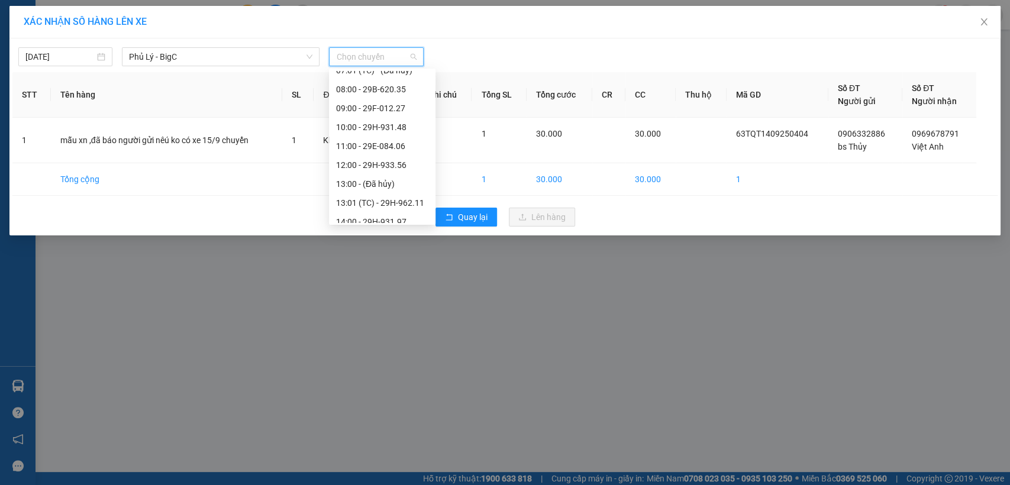
scroll to position [107, 0]
click at [587, 51] on div at bounding box center [630, 56] width 408 height 19
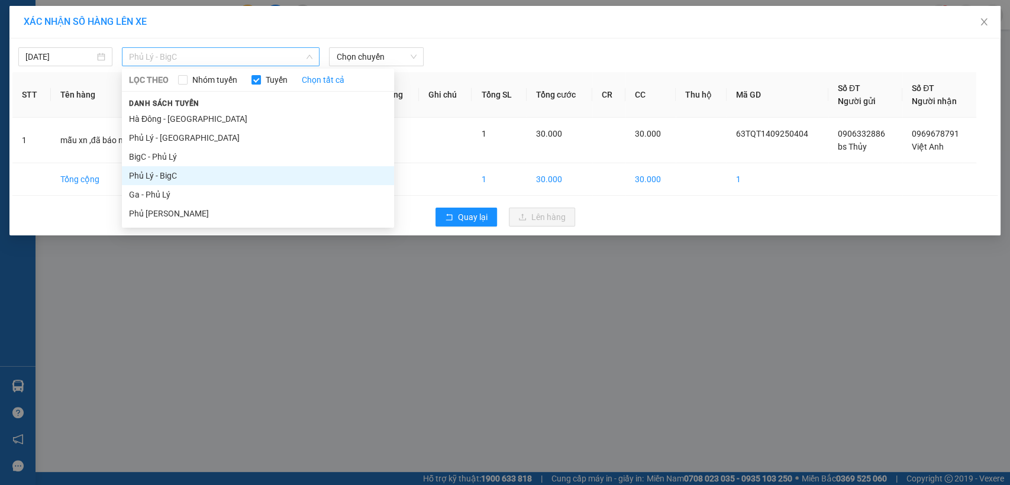
click at [185, 53] on span "Phủ Lý - BigC" at bounding box center [220, 57] width 183 height 18
click at [157, 176] on li "Phủ Lý - BigC" at bounding box center [258, 175] width 272 height 19
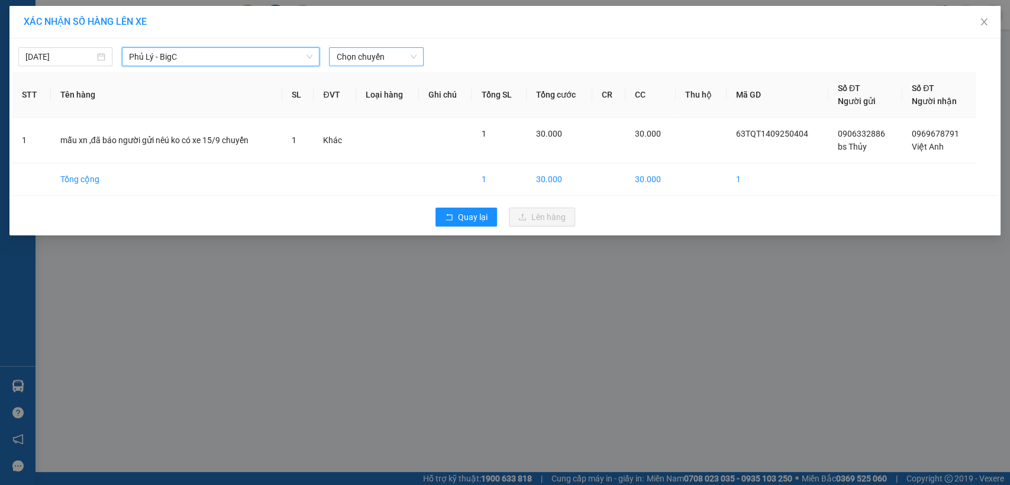
scroll to position [0, 0]
click at [410, 55] on span "Chọn chuyến" at bounding box center [376, 57] width 80 height 18
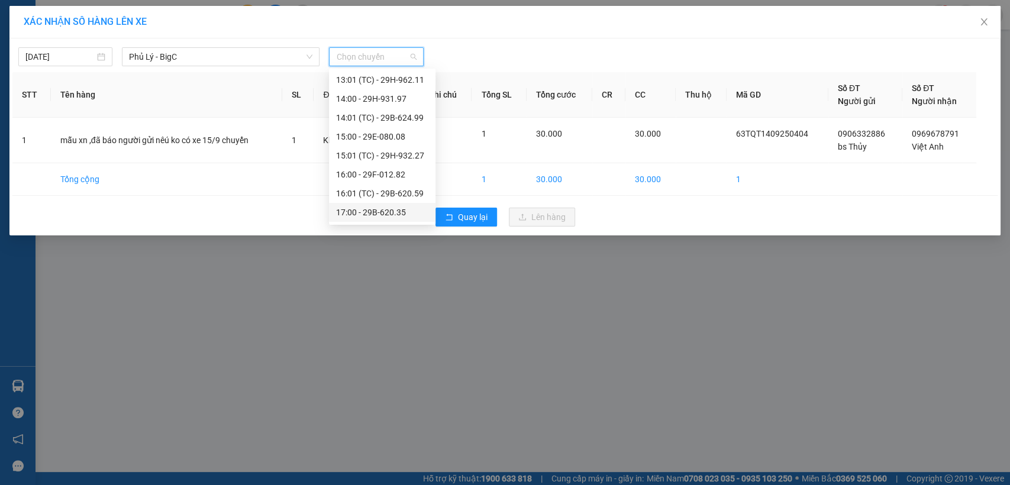
scroll to position [293, 0]
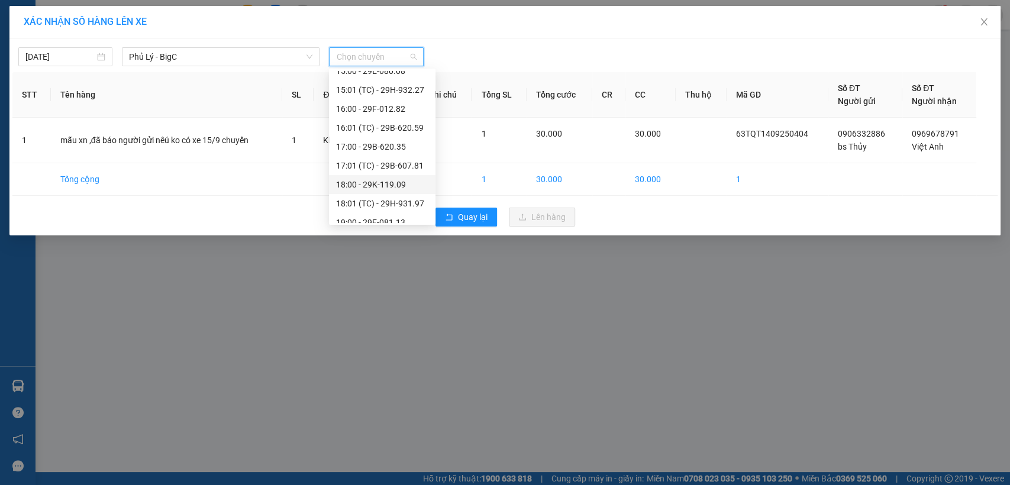
click at [393, 187] on div "18:00 - 29K-119.09" at bounding box center [382, 184] width 92 height 13
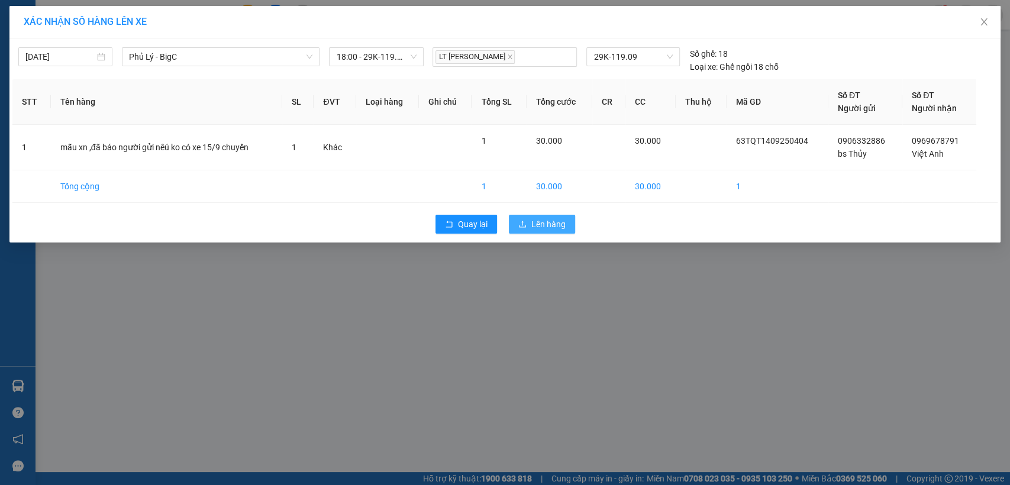
click at [555, 219] on span "Lên hàng" at bounding box center [548, 224] width 34 height 13
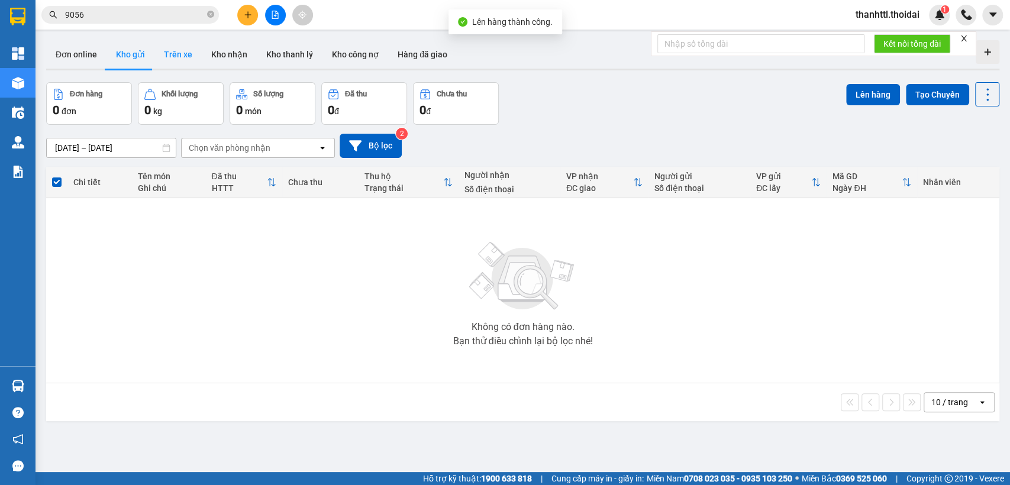
click at [173, 56] on button "Trên xe" at bounding box center [177, 54] width 47 height 28
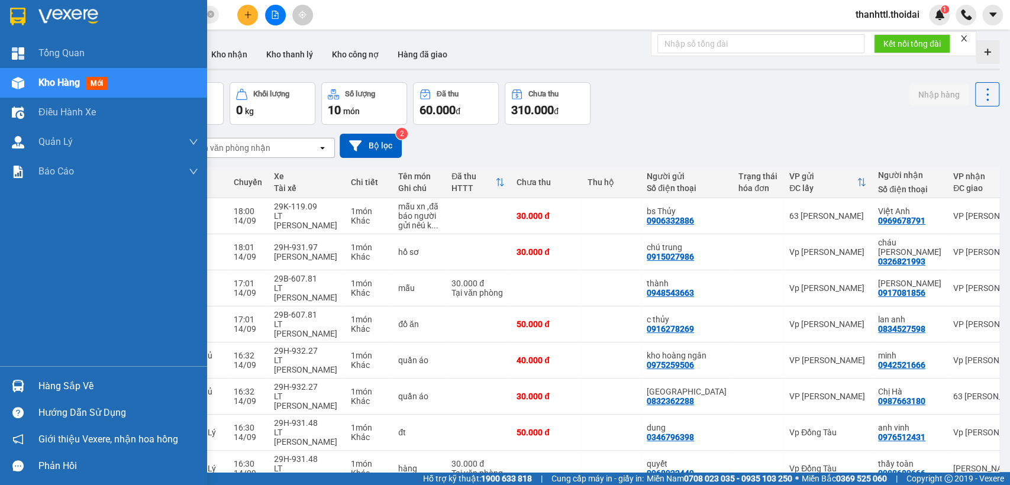
click at [65, 384] on div "Hàng sắp về" at bounding box center [118, 386] width 160 height 18
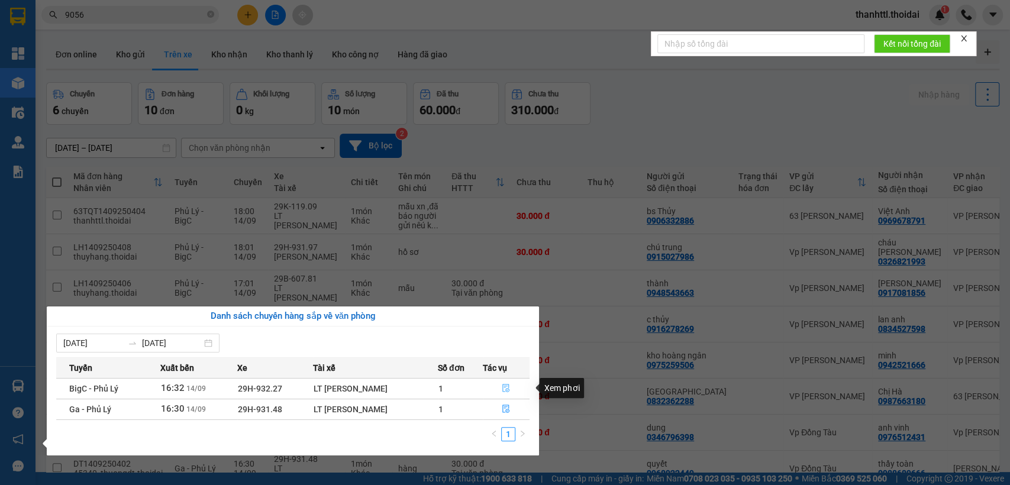
click at [502, 385] on icon "file-done" at bounding box center [506, 388] width 8 height 8
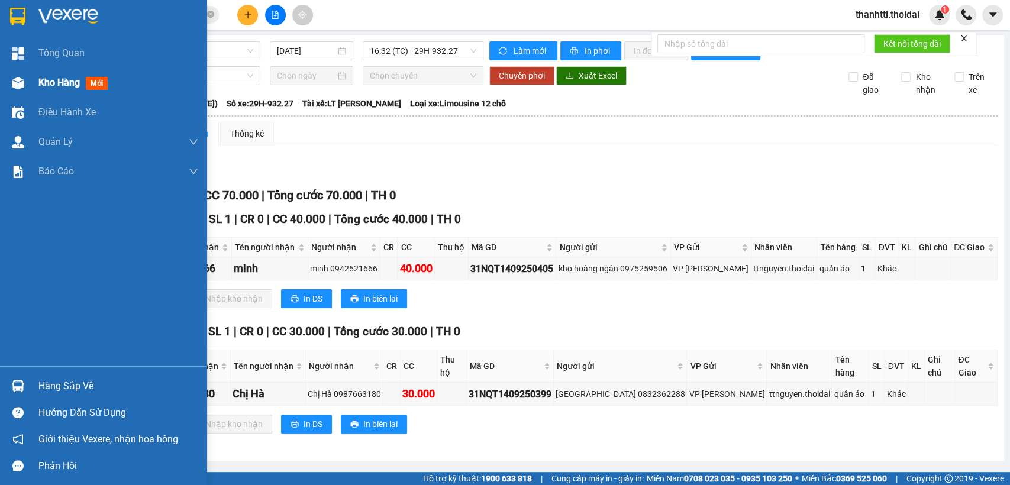
click at [69, 80] on span "Kho hàng" at bounding box center [58, 82] width 41 height 11
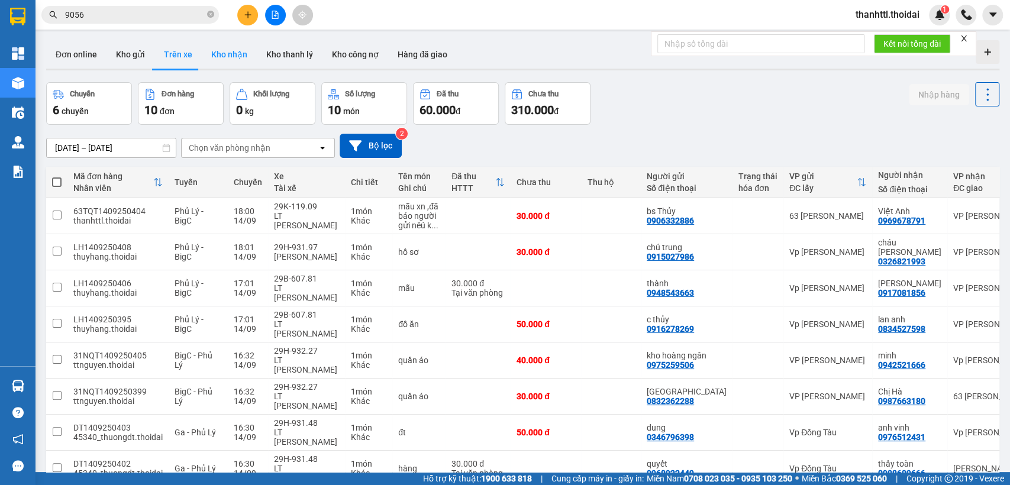
click at [223, 58] on button "Kho nhận" at bounding box center [229, 54] width 55 height 28
type input "01/09/2025 – 14/09/2025"
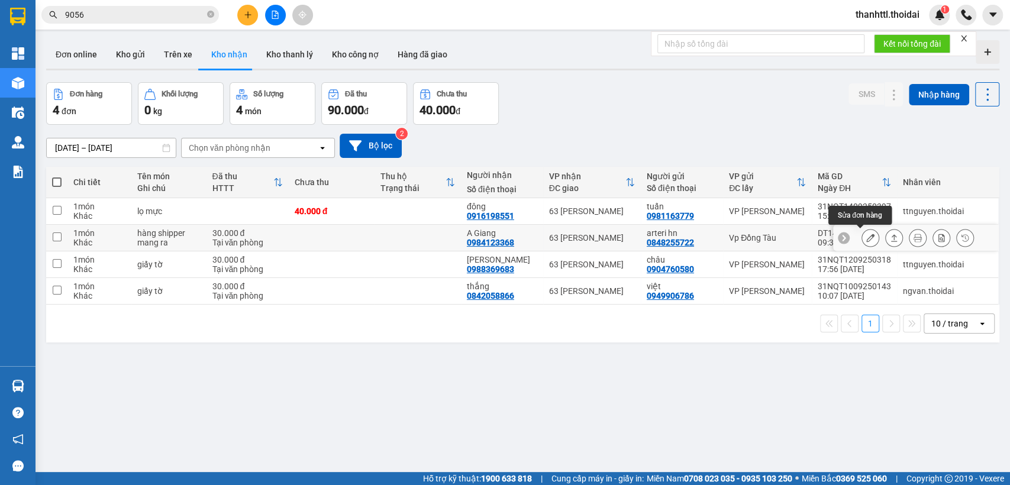
click at [866, 238] on icon at bounding box center [870, 238] width 8 height 8
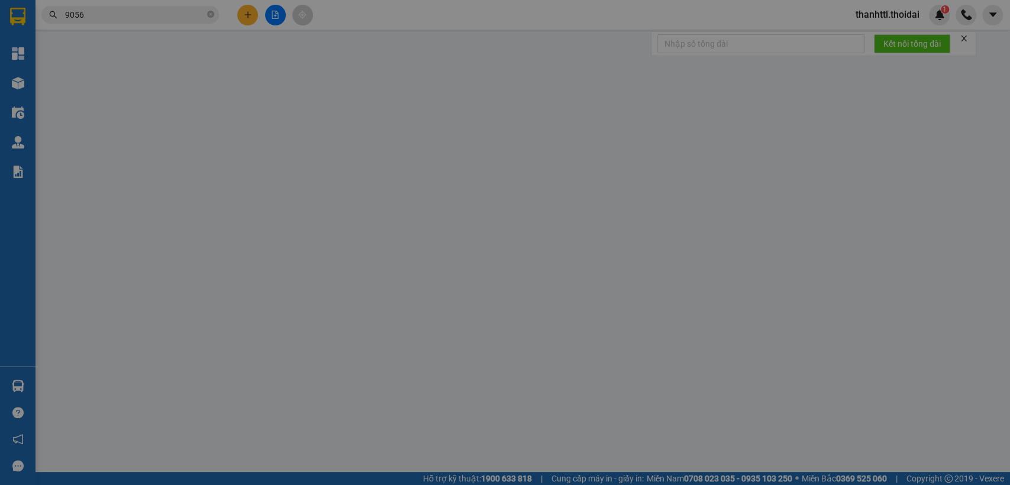
type input "0848255722"
type input "arteri hn"
type input "0984123368"
type input "A Giang"
type input "30.000"
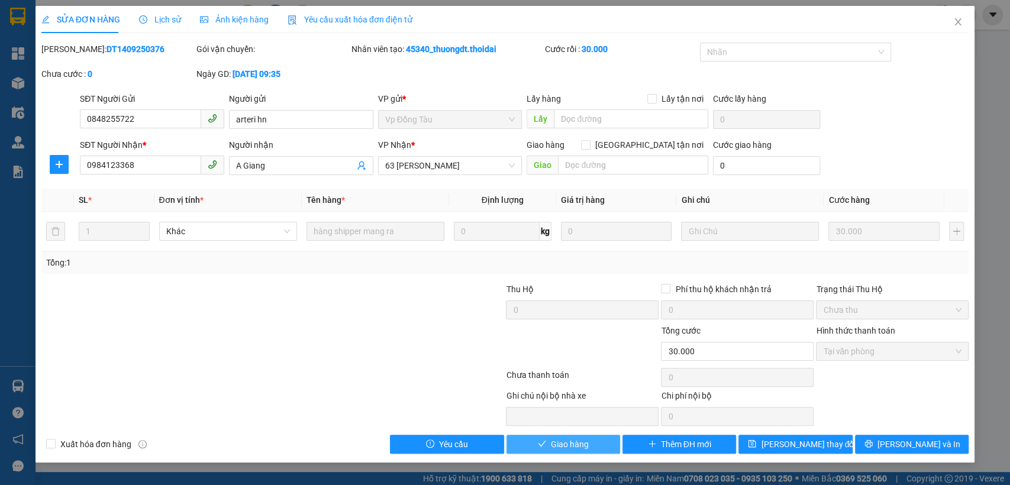
drag, startPoint x: 565, startPoint y: 446, endPoint x: 545, endPoint y: 438, distance: 21.5
click at [564, 446] on span "Giao hàng" at bounding box center [570, 444] width 38 height 13
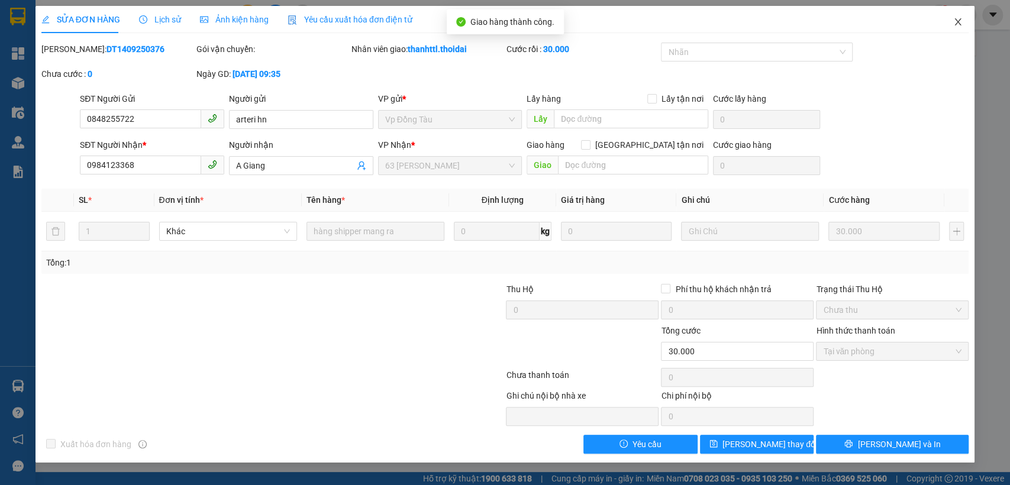
click at [960, 20] on icon "close" at bounding box center [957, 21] width 9 height 9
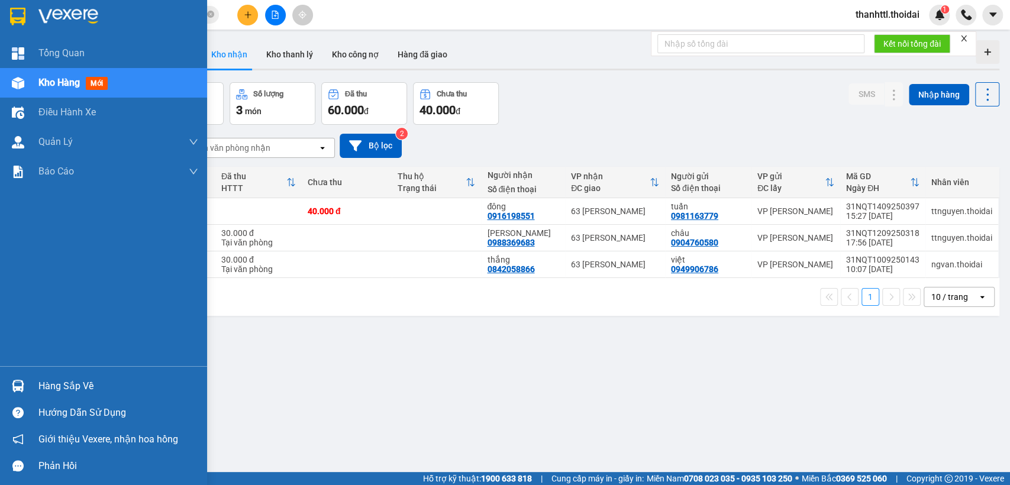
click at [52, 387] on div "Hàng sắp về" at bounding box center [118, 386] width 160 height 18
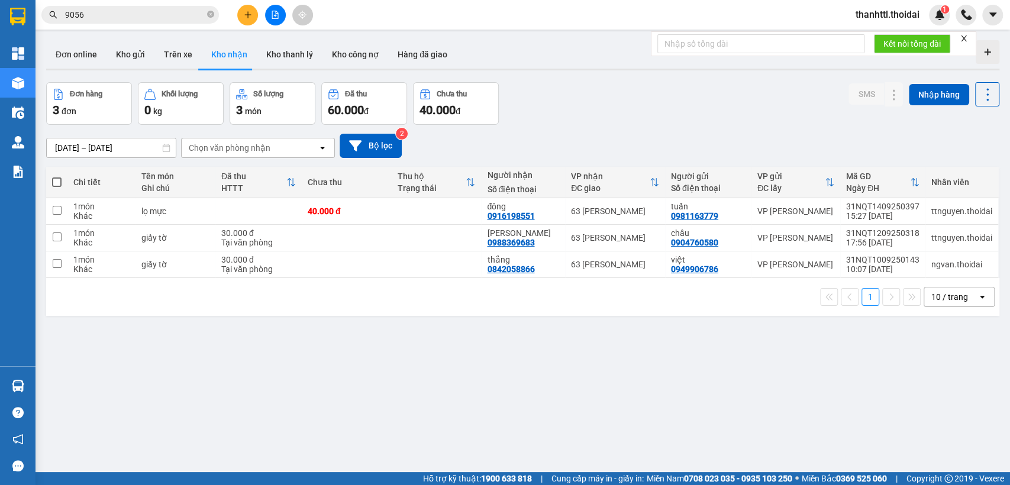
click at [637, 380] on section "Kết quả tìm kiếm ( 167 ) Bộ lọc Mã ĐH Trạng thái Món hàng Thu hộ Tổng cước Chưa…" at bounding box center [505, 242] width 1010 height 485
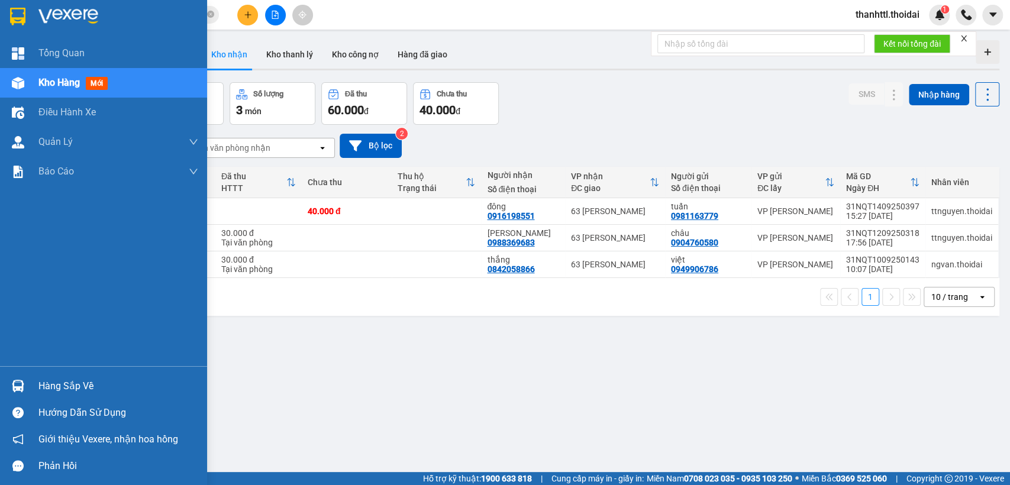
click at [84, 389] on div "Hàng sắp về" at bounding box center [118, 386] width 160 height 18
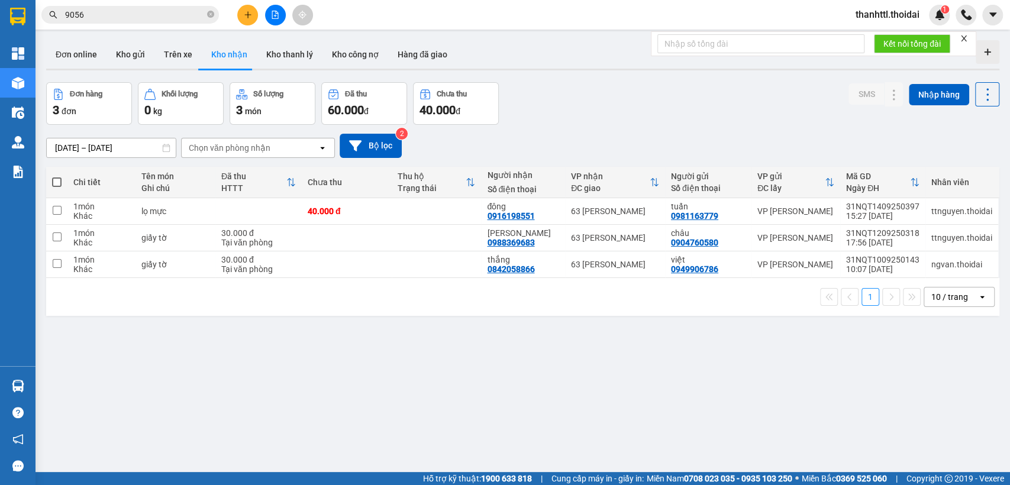
click at [663, 387] on section "Kết quả tìm kiếm ( 167 ) Bộ lọc Mã ĐH Trạng thái Món hàng Thu hộ Tổng cước Chưa…" at bounding box center [505, 242] width 1010 height 485
drag, startPoint x: 423, startPoint y: 394, endPoint x: 381, endPoint y: 392, distance: 42.0
click at [400, 392] on div "ver 1.8.143 Đơn online Kho gửi Trên xe Kho nhận Kho thanh lý Kho công nợ Hàng đ…" at bounding box center [522, 277] width 962 height 485
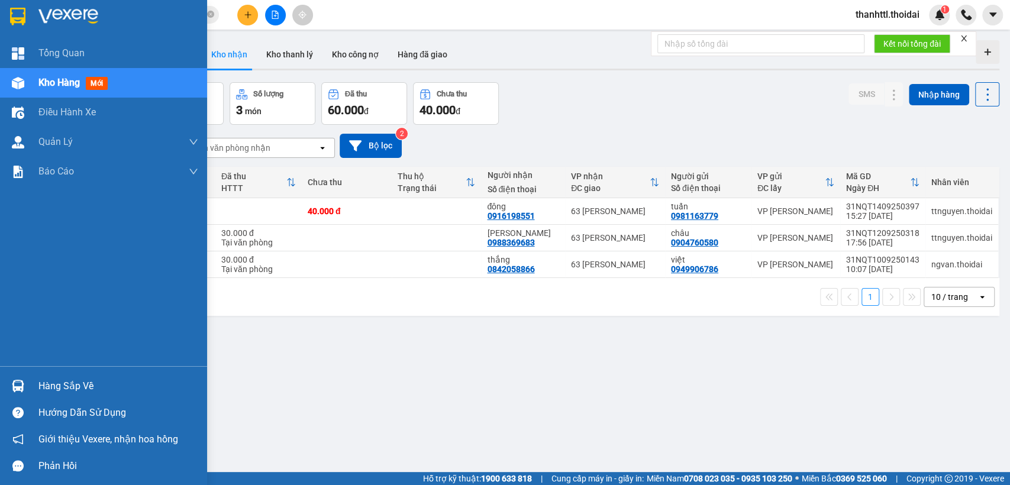
drag, startPoint x: 73, startPoint y: 383, endPoint x: 311, endPoint y: 386, distance: 237.8
click at [76, 383] on div "Hàng sắp về" at bounding box center [118, 386] width 160 height 18
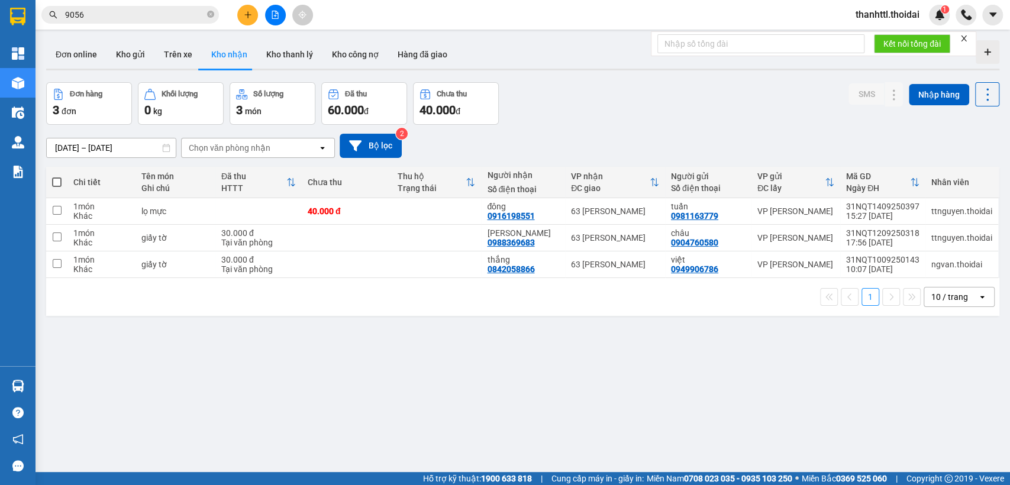
click at [237, 59] on section "Kết quả tìm kiếm ( 167 ) Bộ lọc Mã ĐH Trạng thái Món hàng Thu hộ Tổng cước Chưa…" at bounding box center [505, 242] width 1010 height 485
drag, startPoint x: 229, startPoint y: 54, endPoint x: 225, endPoint y: 62, distance: 8.7
click at [227, 55] on button "Kho nhận" at bounding box center [229, 54] width 55 height 28
click at [368, 57] on button "Kho công nợ" at bounding box center [355, 54] width 66 height 28
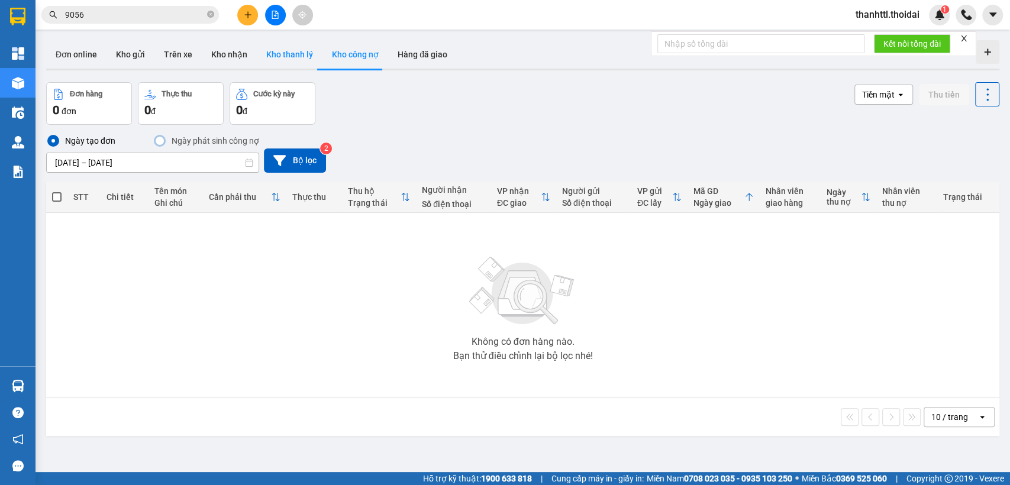
click at [289, 57] on button "Kho thanh lý" at bounding box center [290, 54] width 66 height 28
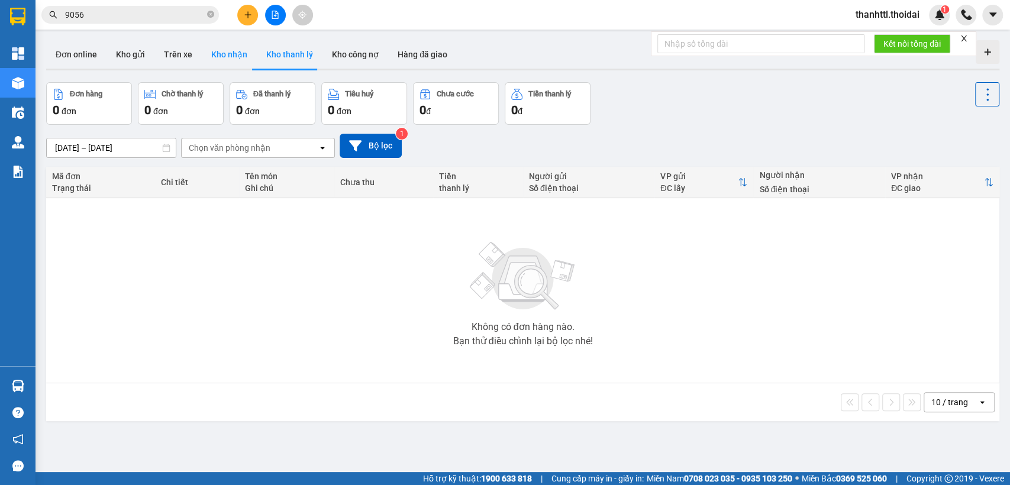
click at [229, 59] on button "Kho nhận" at bounding box center [229, 54] width 55 height 28
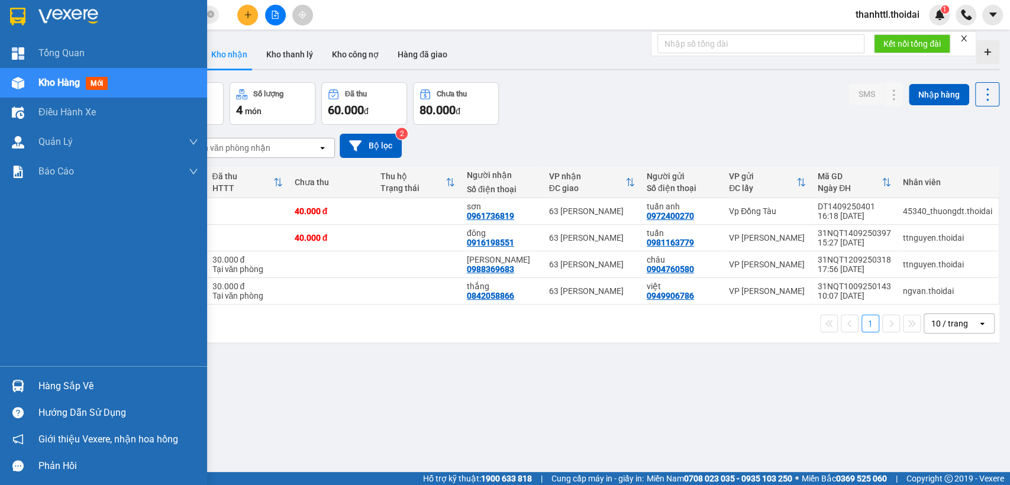
click at [61, 393] on div "Hàng sắp về" at bounding box center [118, 386] width 160 height 18
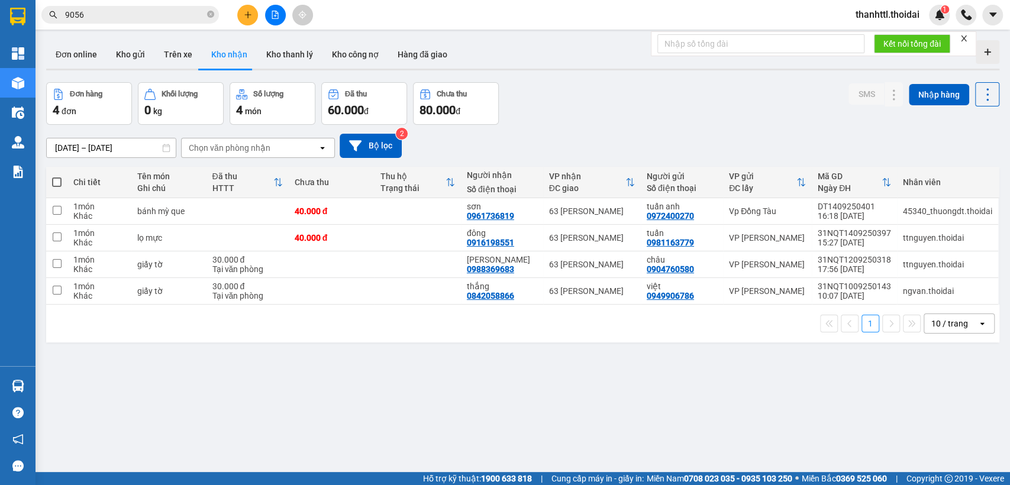
click at [694, 415] on section "Kết quả tìm kiếm ( 167 ) Bộ lọc Mã ĐH Trạng thái Món hàng Thu hộ Tổng cước Chưa…" at bounding box center [505, 242] width 1010 height 485
click at [862, 211] on button at bounding box center [870, 211] width 17 height 21
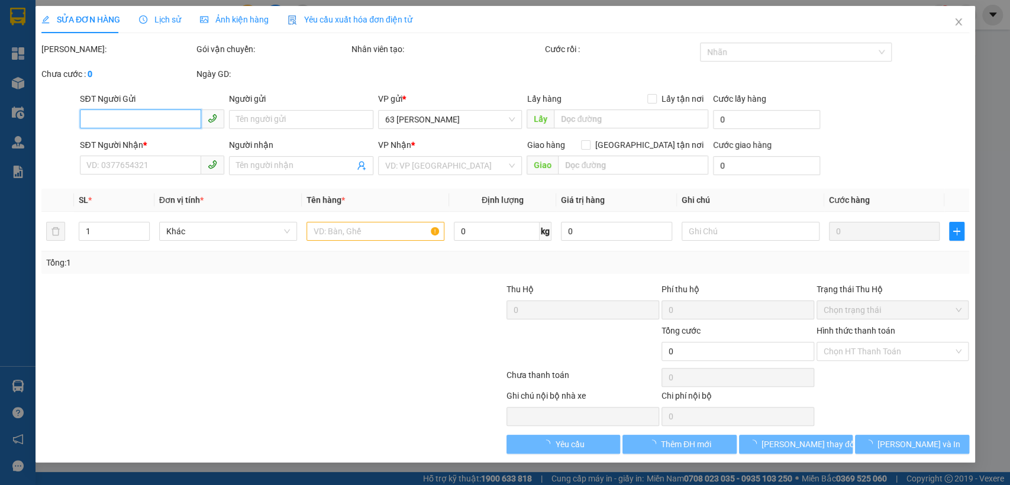
type input "0972400270"
type input "tuấn anh"
type input "0961736819"
type input "sơn"
type input "40.000"
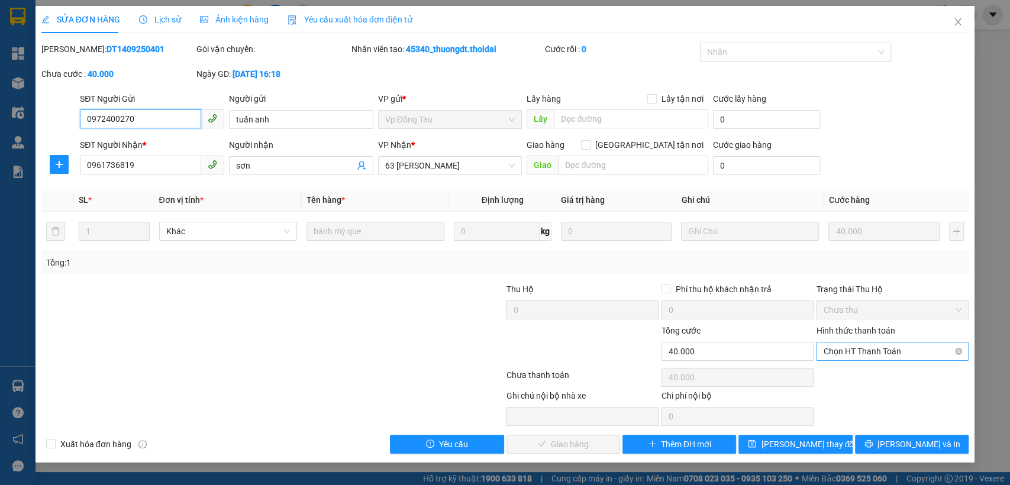
click at [852, 347] on span "Chọn HT Thanh Toán" at bounding box center [892, 351] width 138 height 18
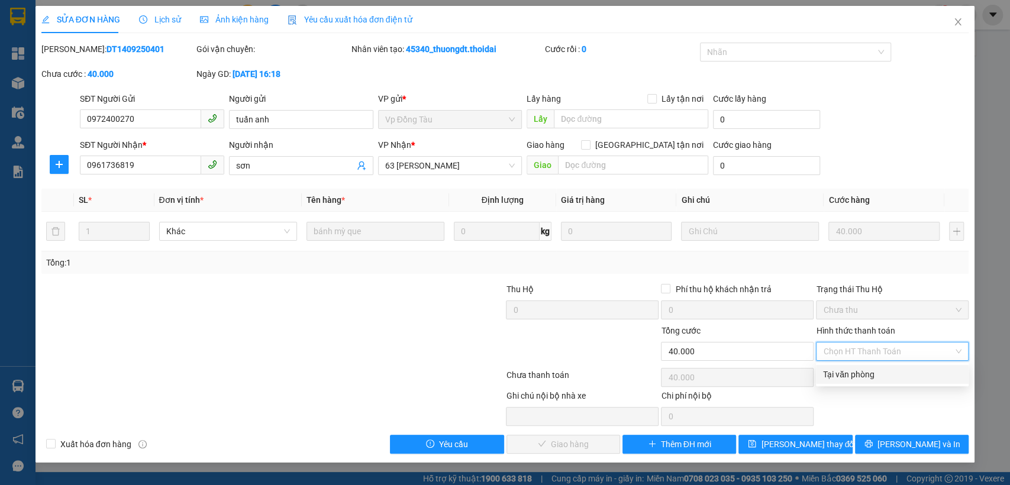
drag, startPoint x: 826, startPoint y: 375, endPoint x: 643, endPoint y: 403, distance: 185.4
click at [821, 375] on div "Tại văn phòng" at bounding box center [892, 374] width 153 height 19
type input "0"
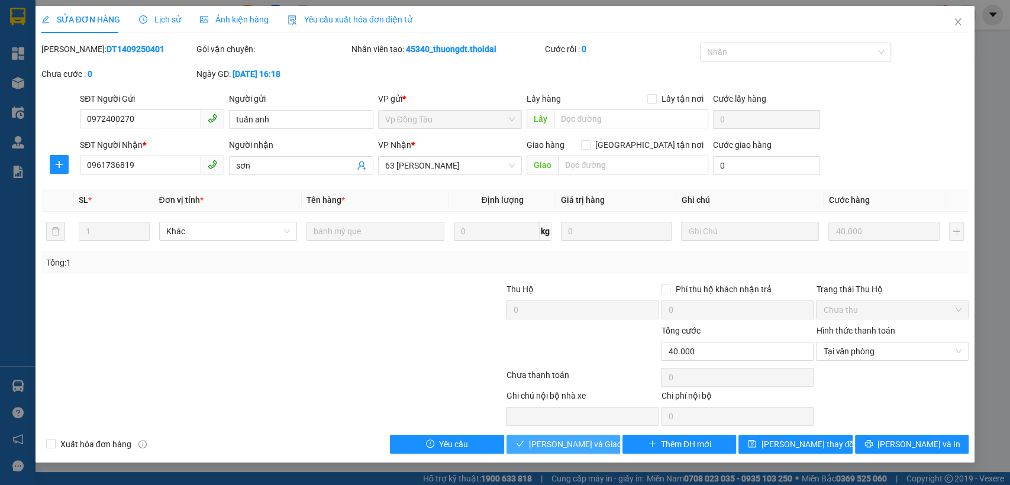
click at [587, 443] on span "Lưu và Giao hàng" at bounding box center [586, 444] width 114 height 13
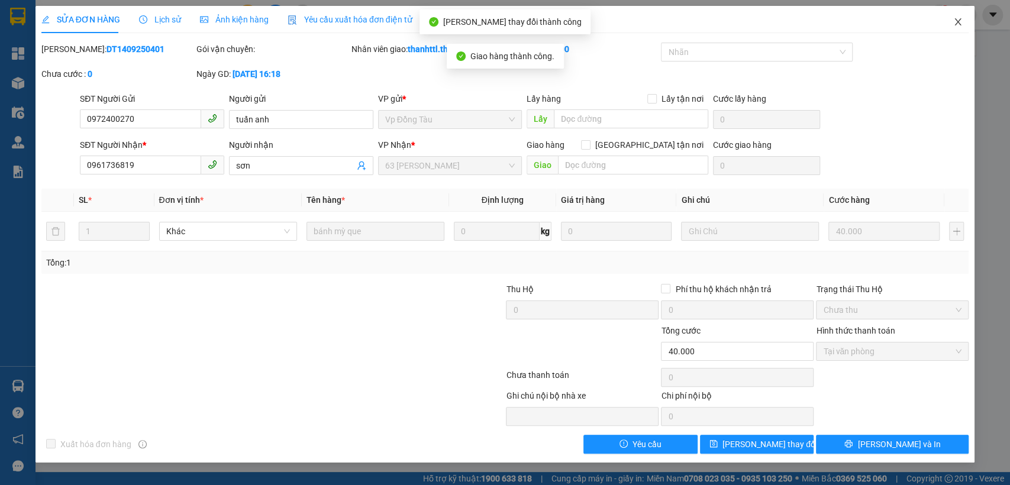
click at [958, 20] on icon "close" at bounding box center [957, 21] width 9 height 9
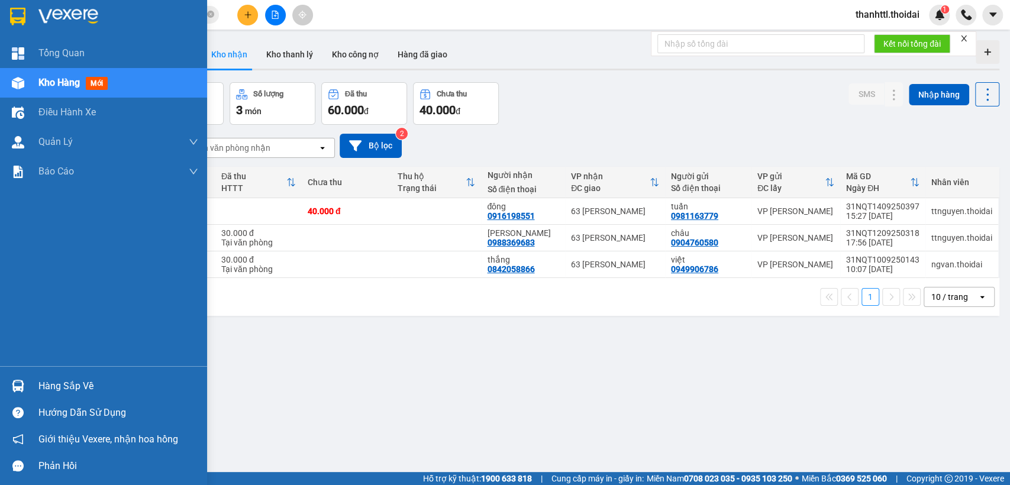
click at [14, 389] on img at bounding box center [18, 386] width 12 height 12
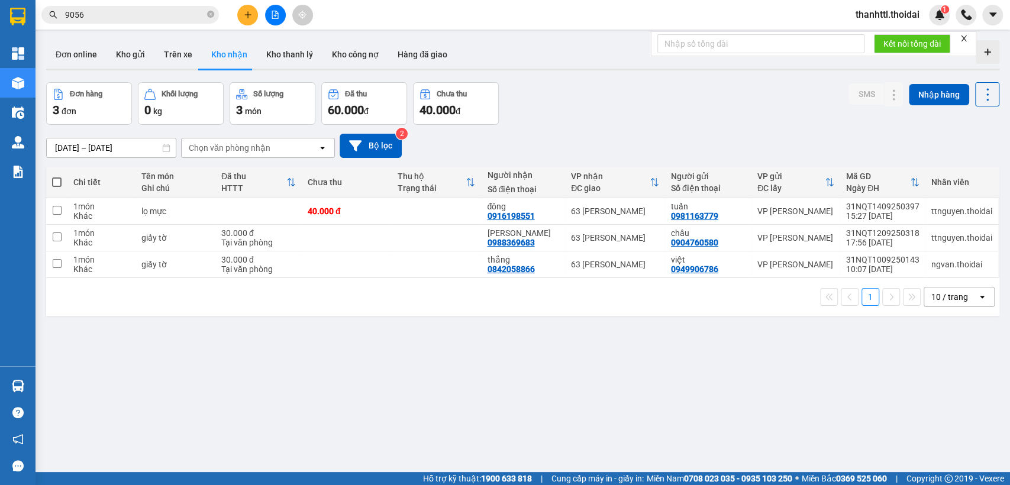
drag, startPoint x: 574, startPoint y: 128, endPoint x: 810, endPoint y: 93, distance: 238.0
click at [575, 128] on section "Kết quả tìm kiếm ( 167 ) Bộ lọc Mã ĐH Trạng thái Món hàng Thu hộ Tổng cước Chưa…" at bounding box center [505, 242] width 1010 height 485
click at [867, 18] on span "thanhttl.thoidai" at bounding box center [887, 14] width 83 height 15
click at [871, 40] on span "Đăng xuất" at bounding box center [892, 36] width 60 height 13
